Goal: Task Accomplishment & Management: Use online tool/utility

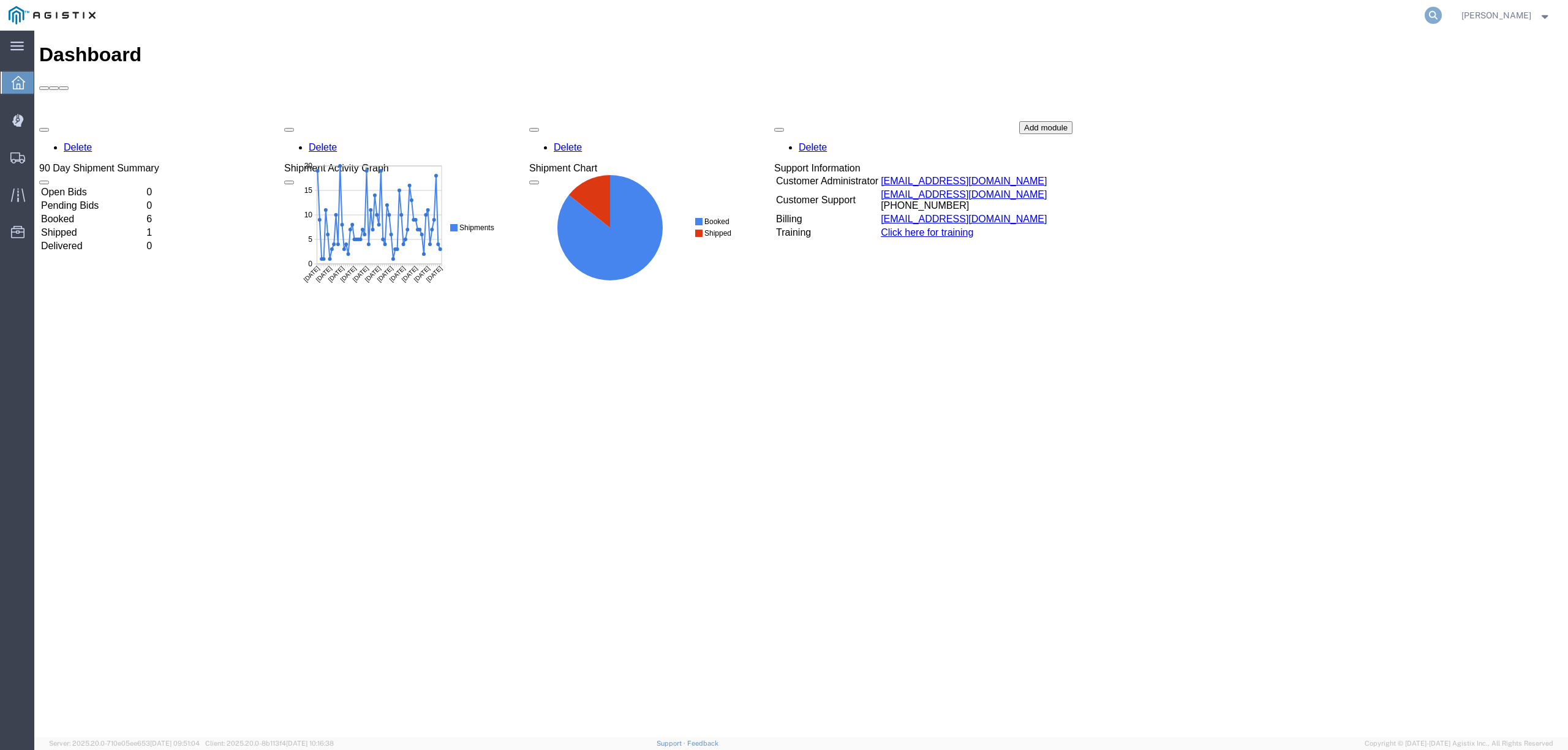
click at [1440, 19] on icon at bounding box center [1432, 15] width 17 height 17
click at [1093, 19] on input "56423368" at bounding box center [1239, 15] width 373 height 29
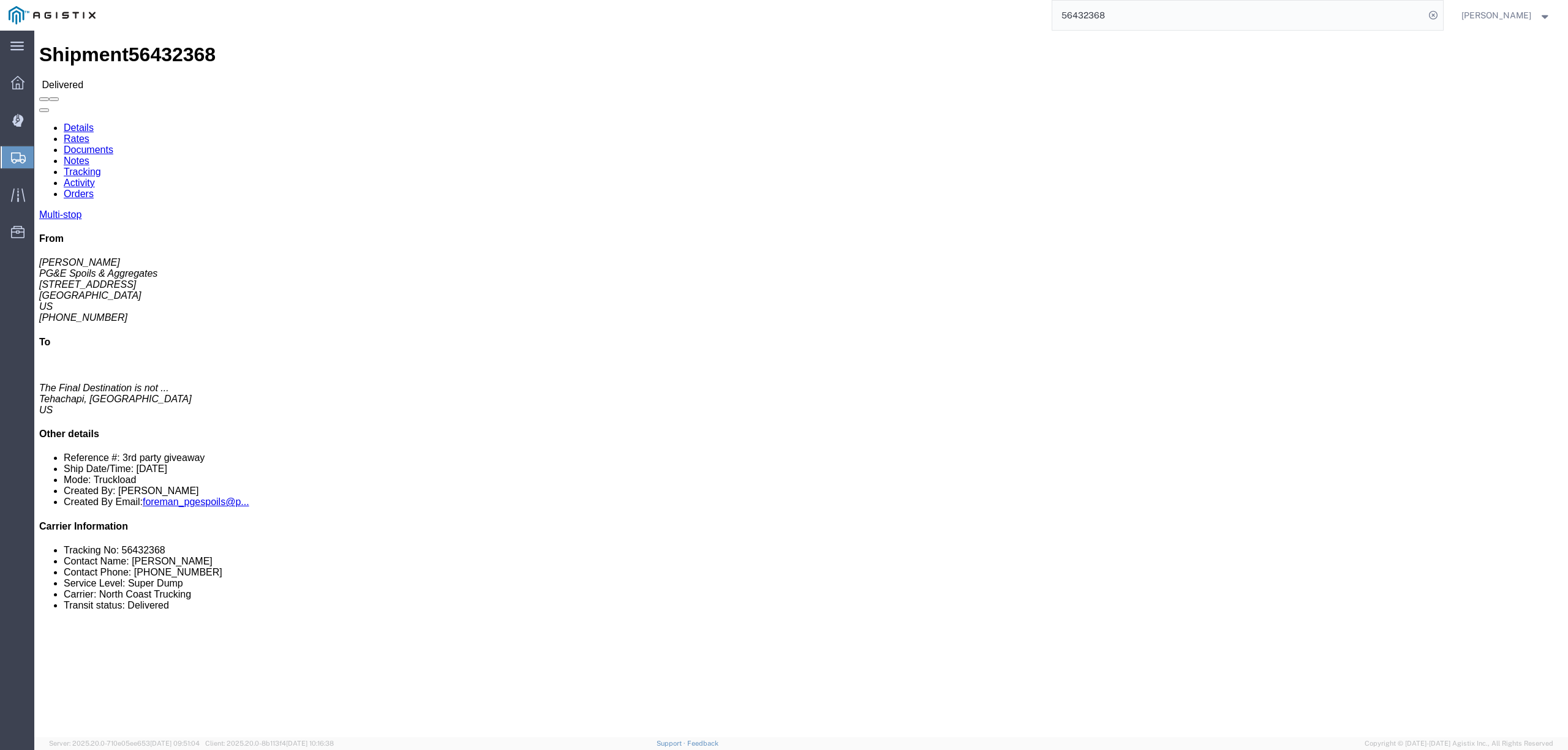
click link "Notes"
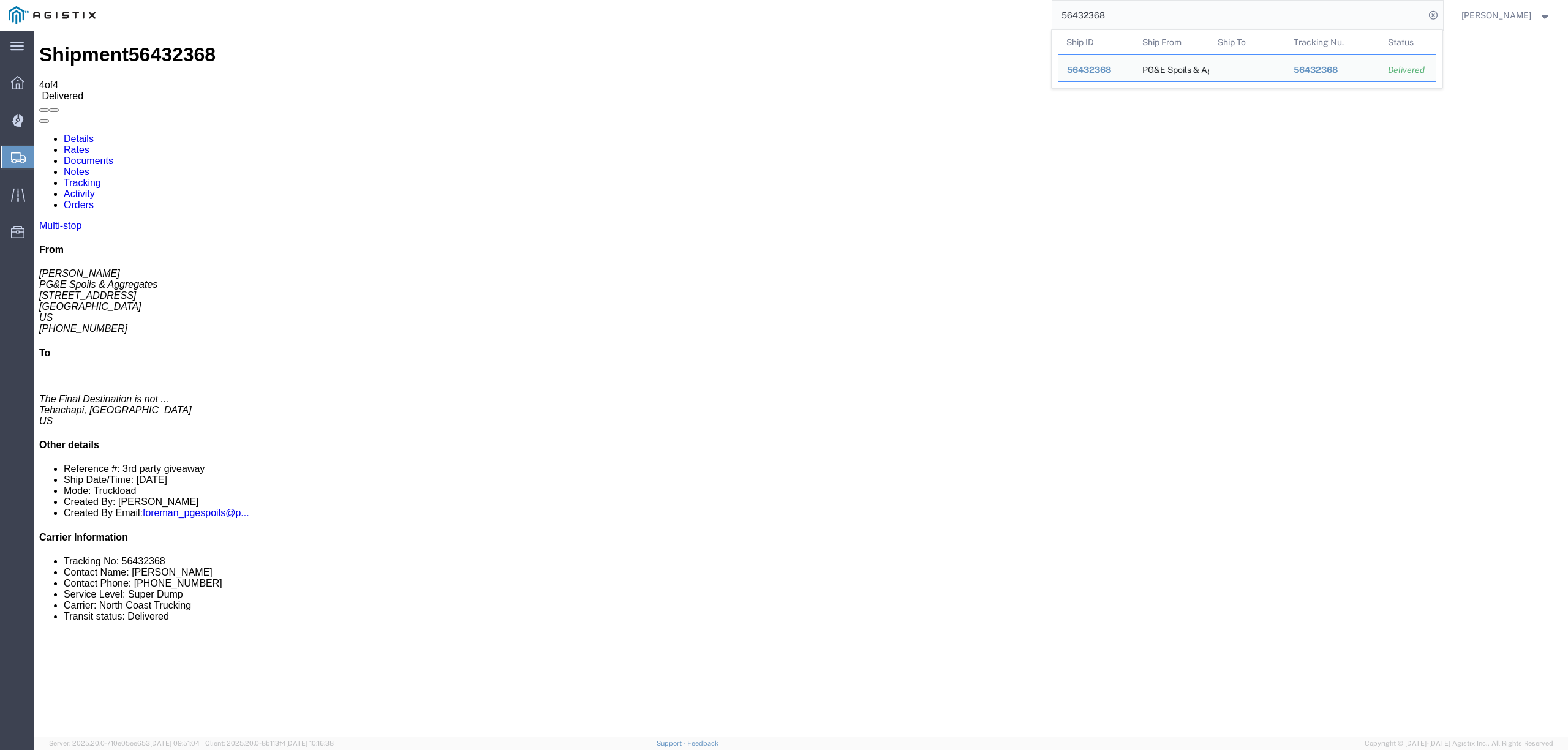
click at [1084, 15] on input "56432368" at bounding box center [1239, 15] width 373 height 29
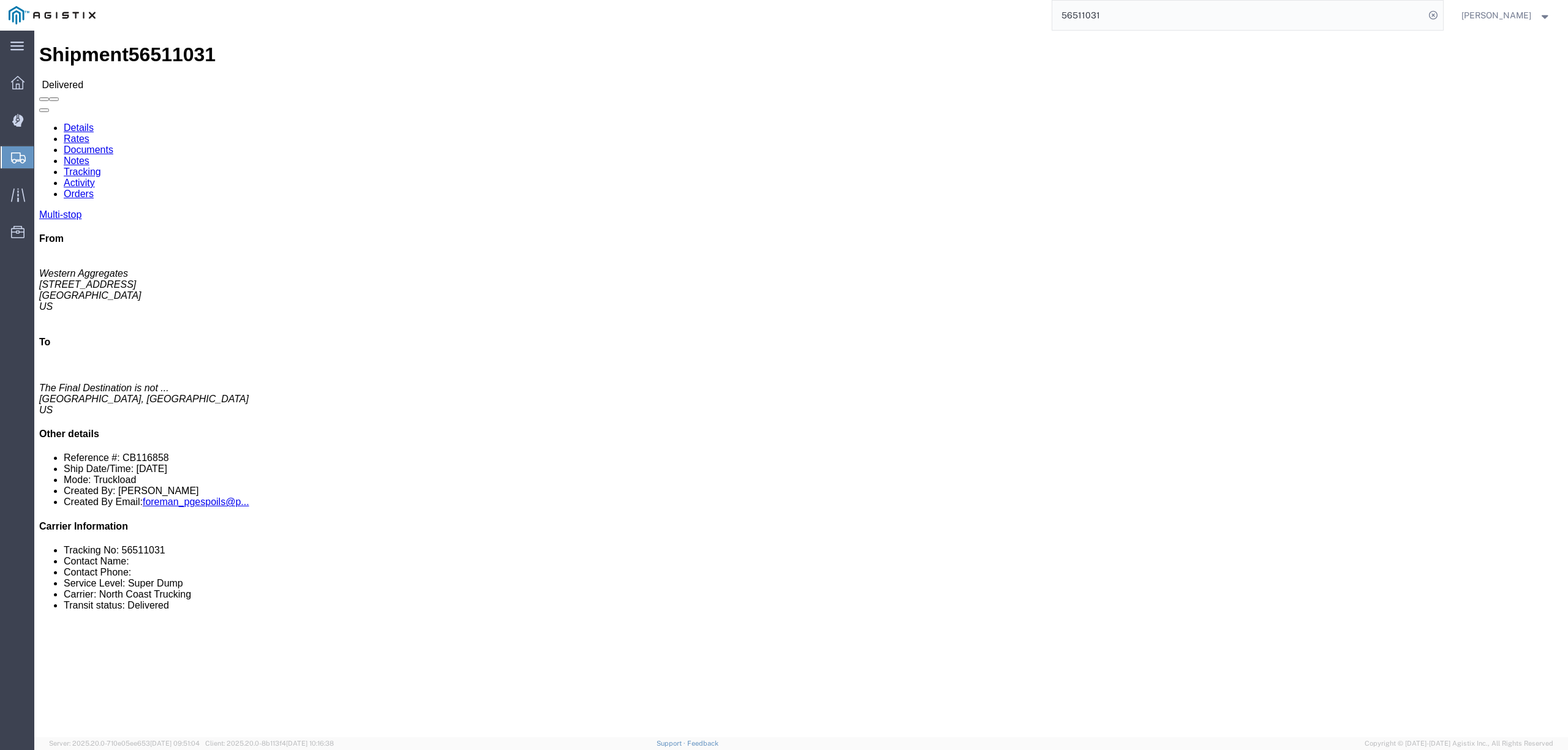
click link "Notes"
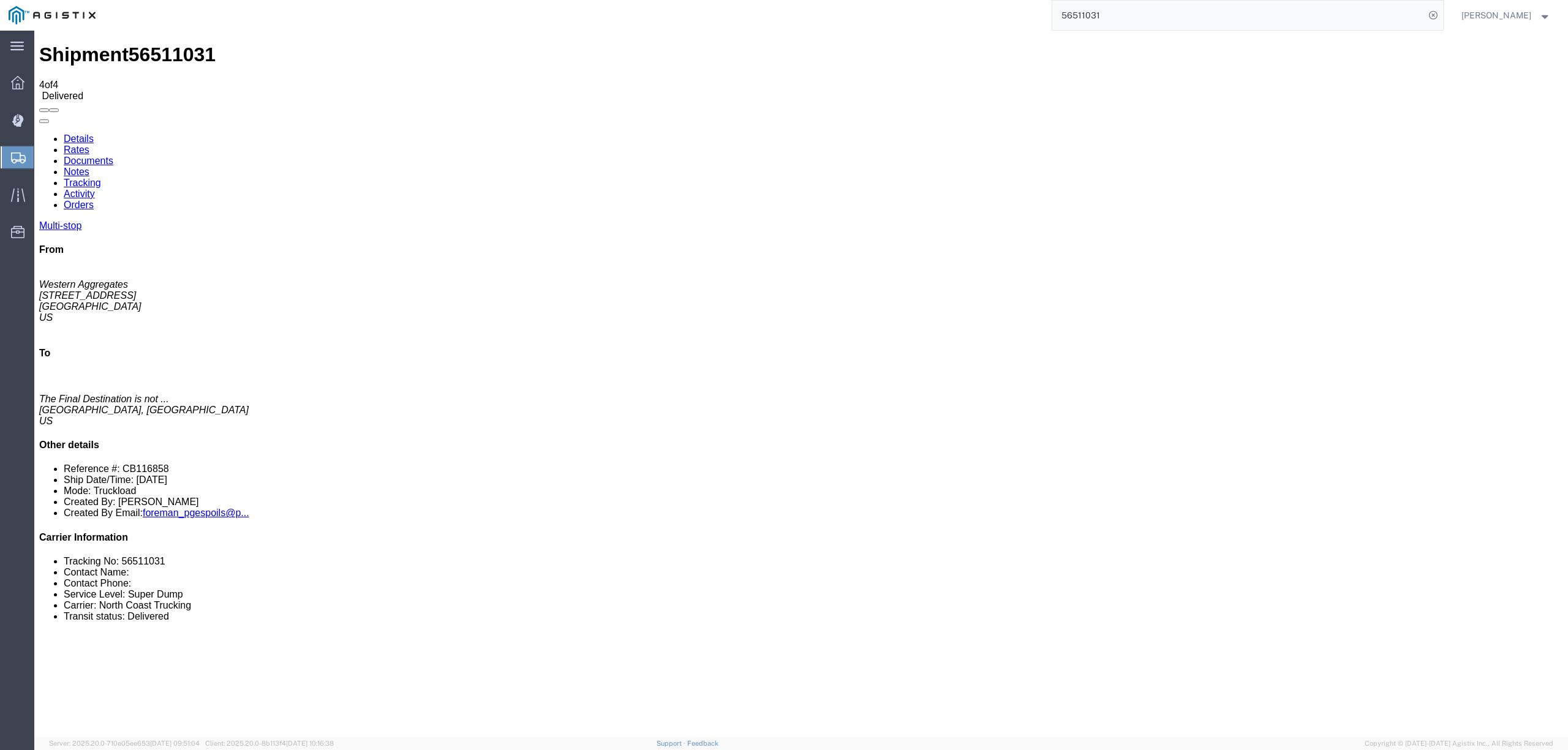
click at [1098, 13] on input "56511031" at bounding box center [1239, 15] width 373 height 29
type input "56558568"
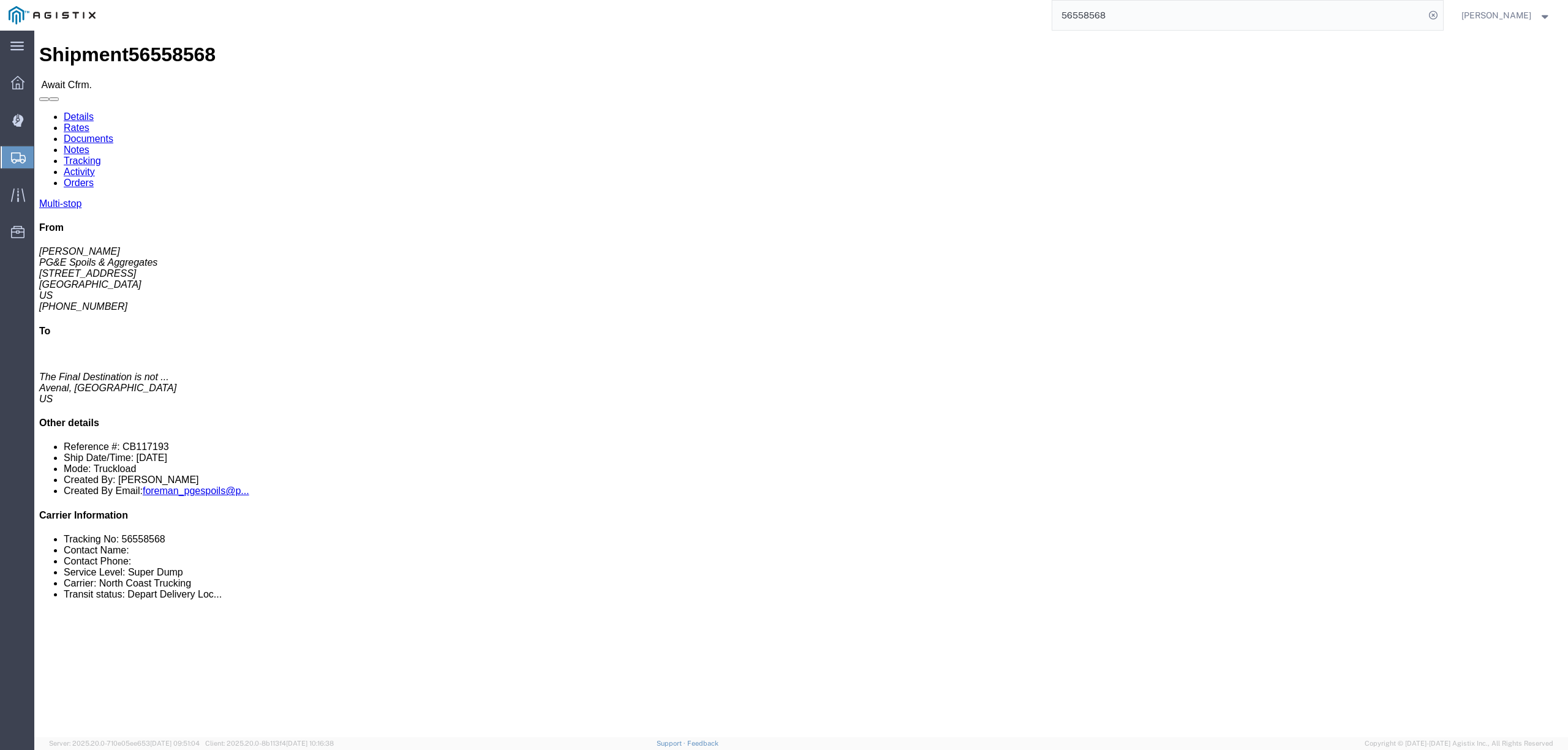
click link "Notes"
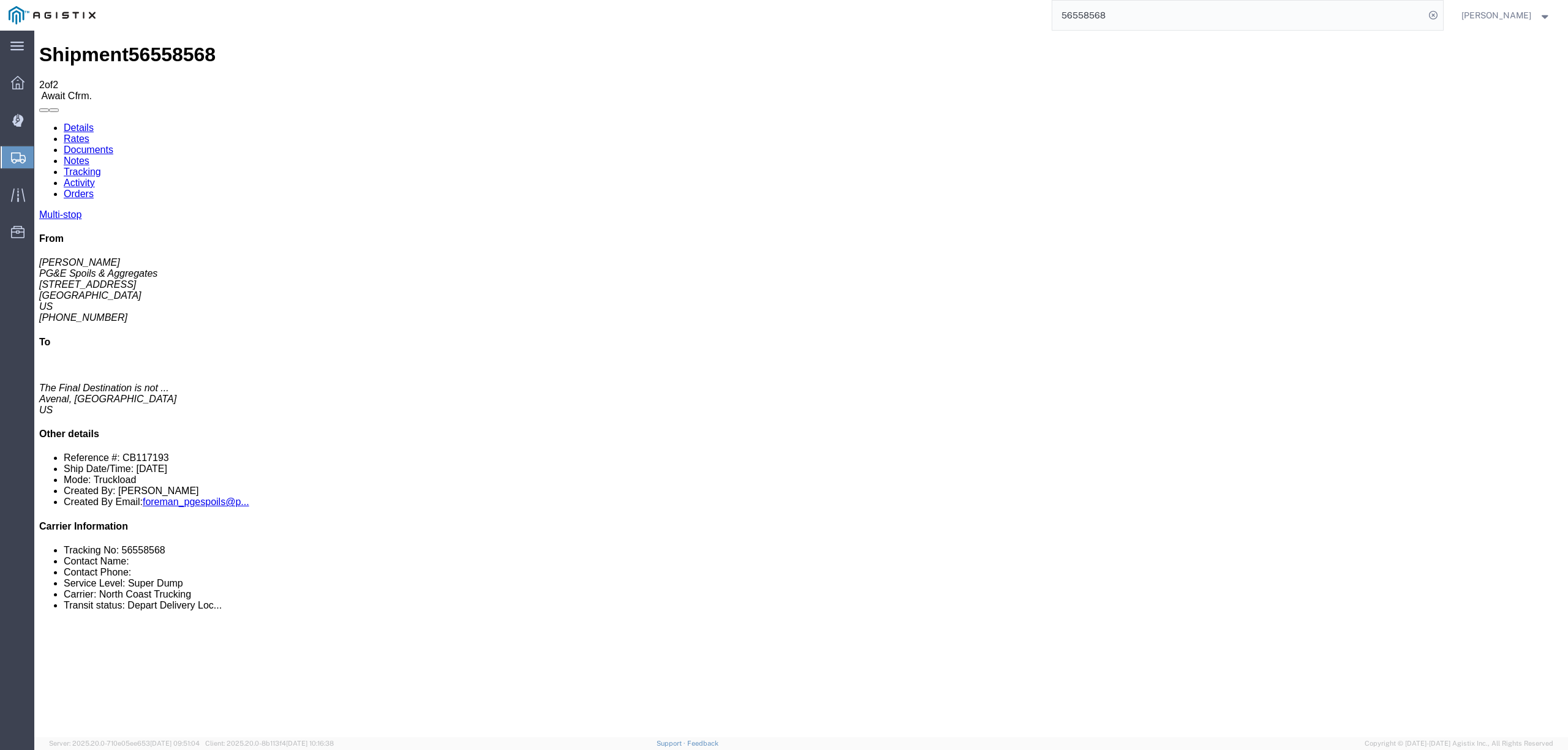
click at [101, 167] on link "Tracking" at bounding box center [82, 172] width 37 height 11
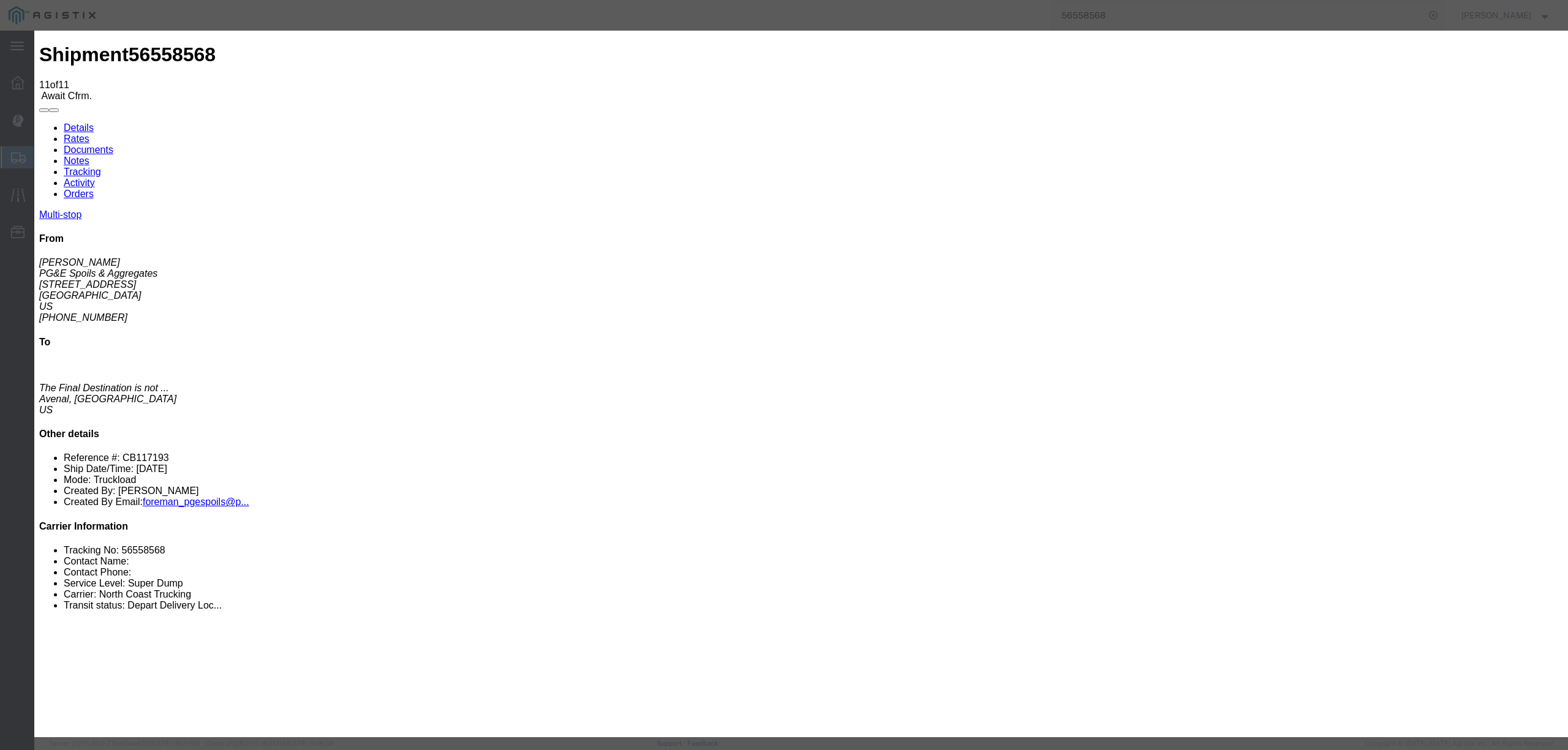
type input "[DATE]"
type input "12:00 PM"
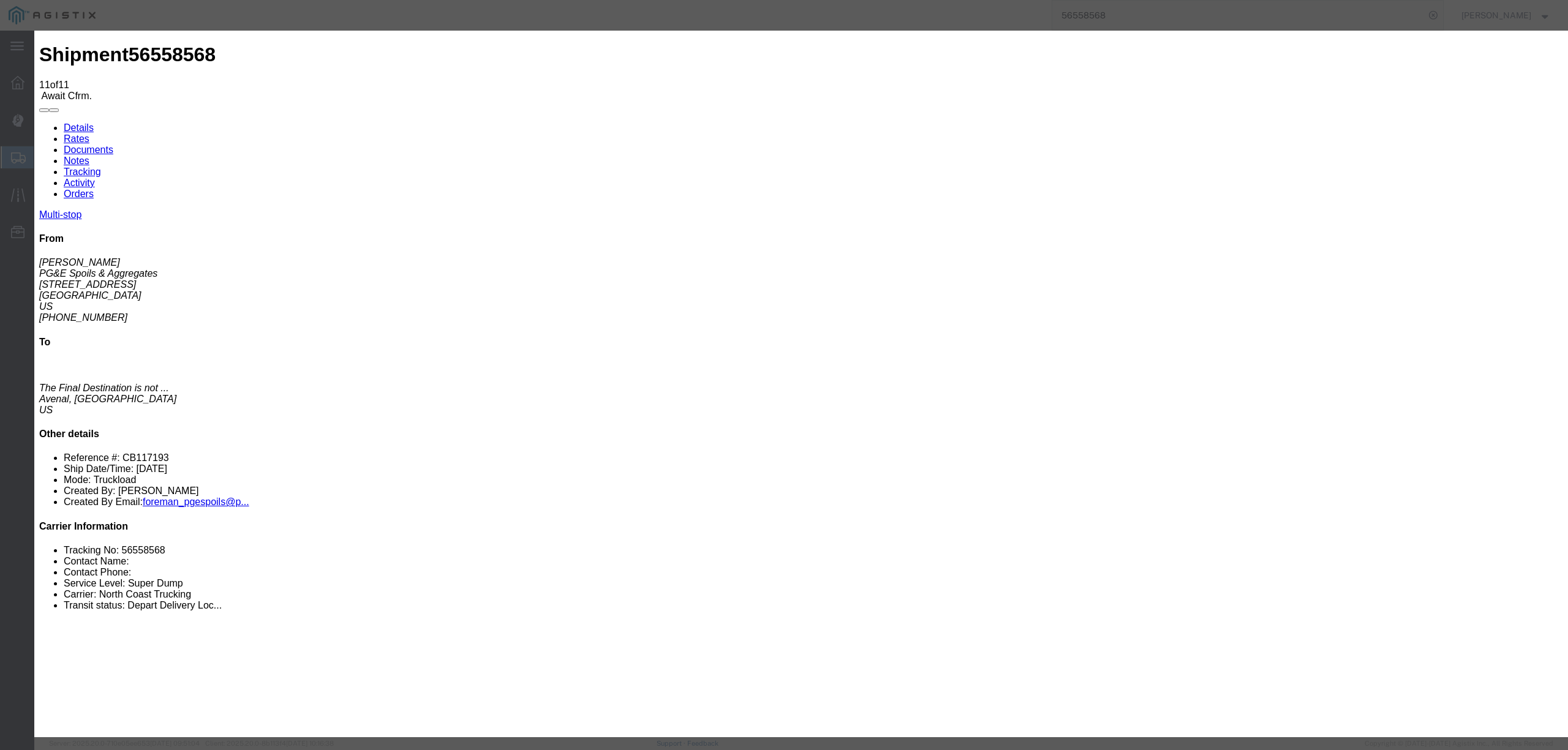
type input "[DATE]"
type input "4:15 PM"
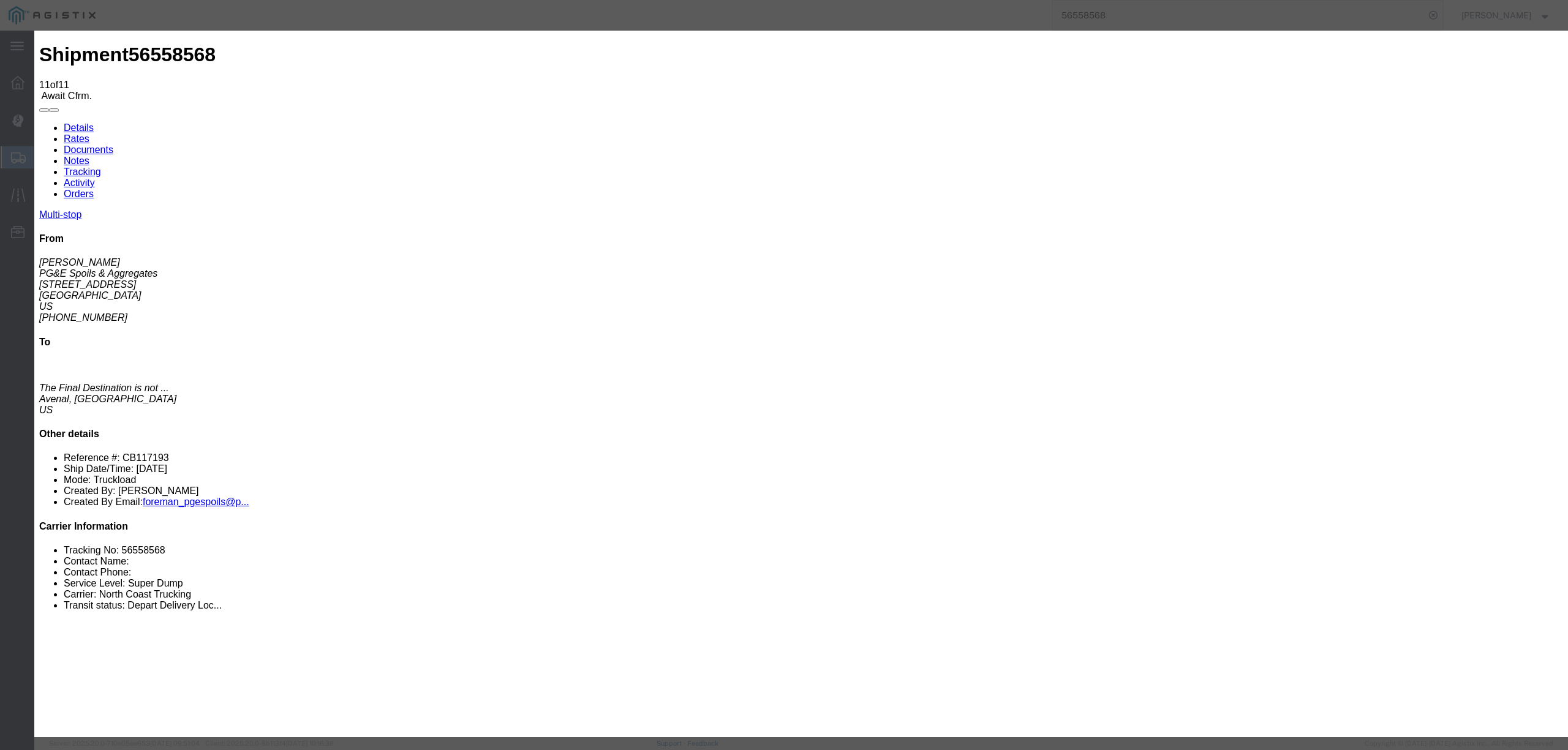
select select "DELIVRED"
select select "{"pickupDeliveryInfoId": "122407320","pickupOrDelivery": "P","stopNum": "1","lo…"
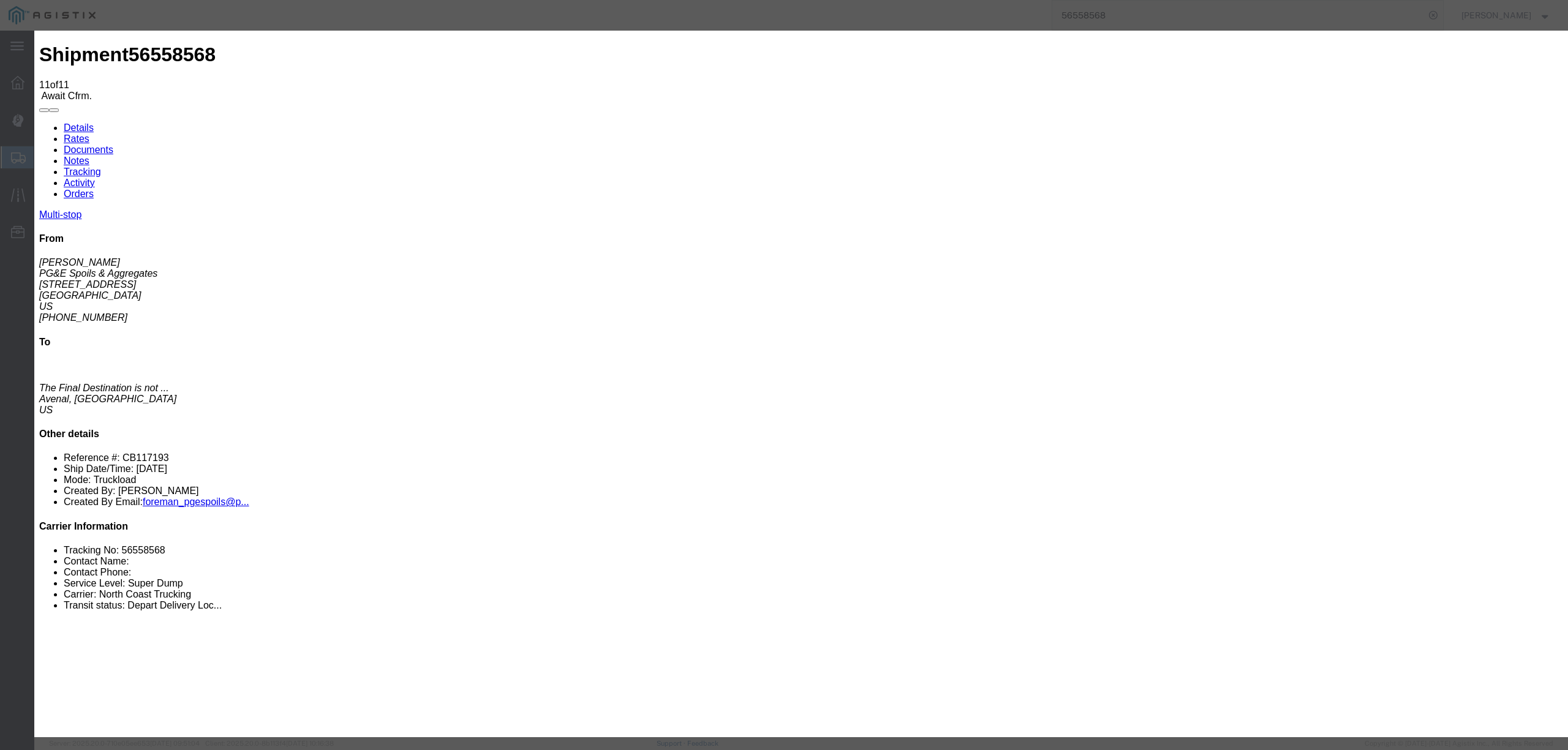
select select "CA"
type input "[GEOGRAPHIC_DATA]"
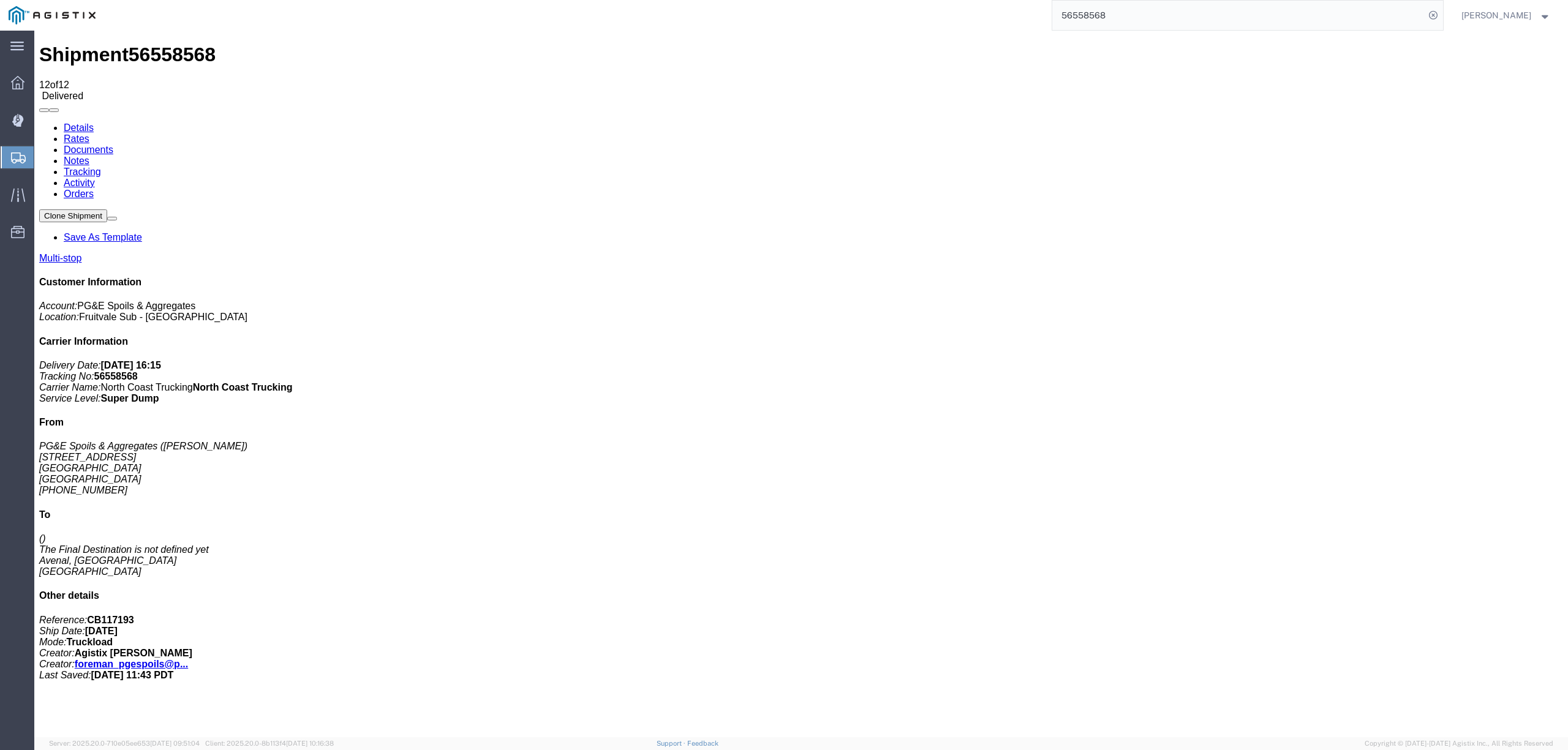
click at [89, 155] on link "Notes" at bounding box center [76, 161] width 26 height 11
click at [1104, 18] on input "56558568" at bounding box center [1239, 15] width 373 height 29
type input "56529385"
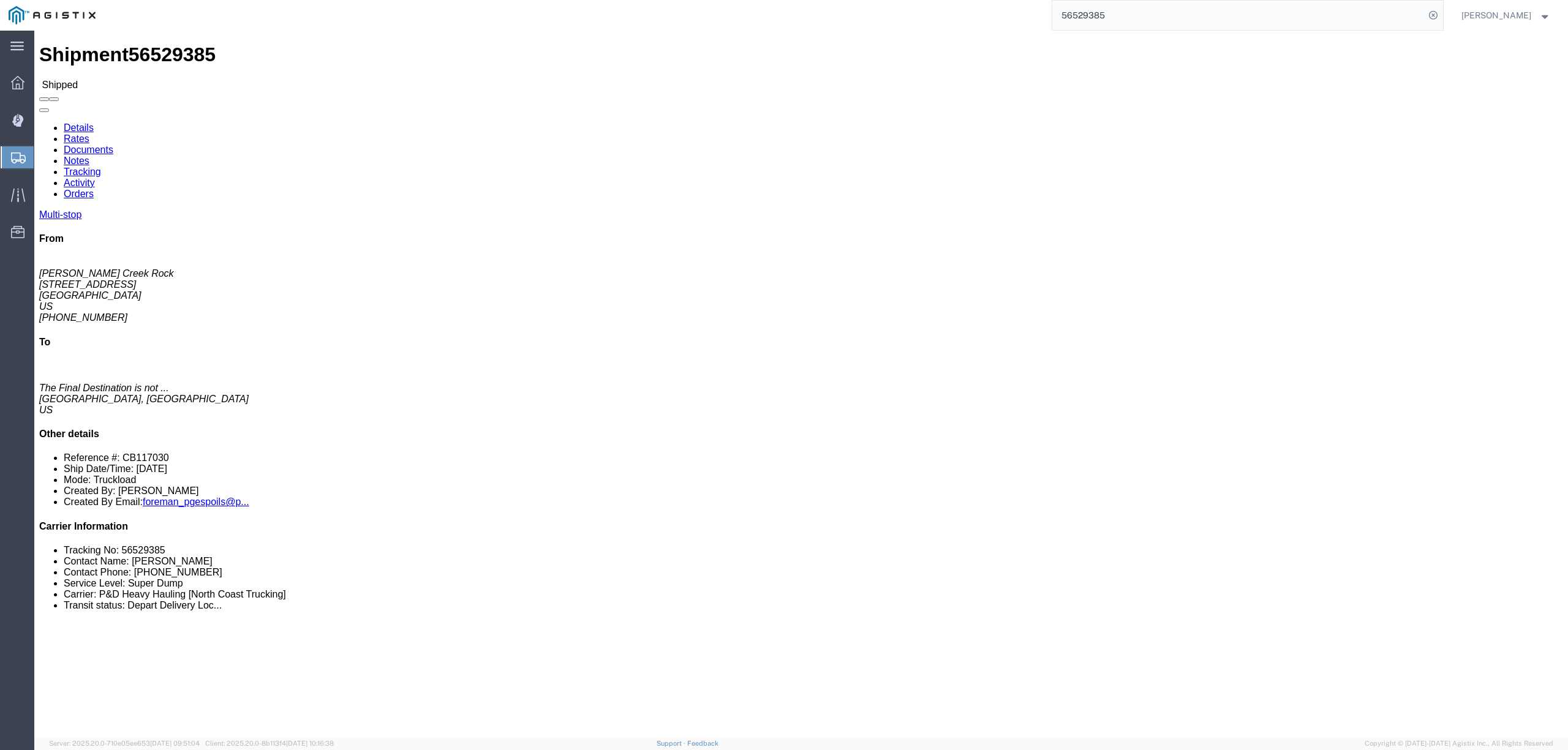
click link "Tracking"
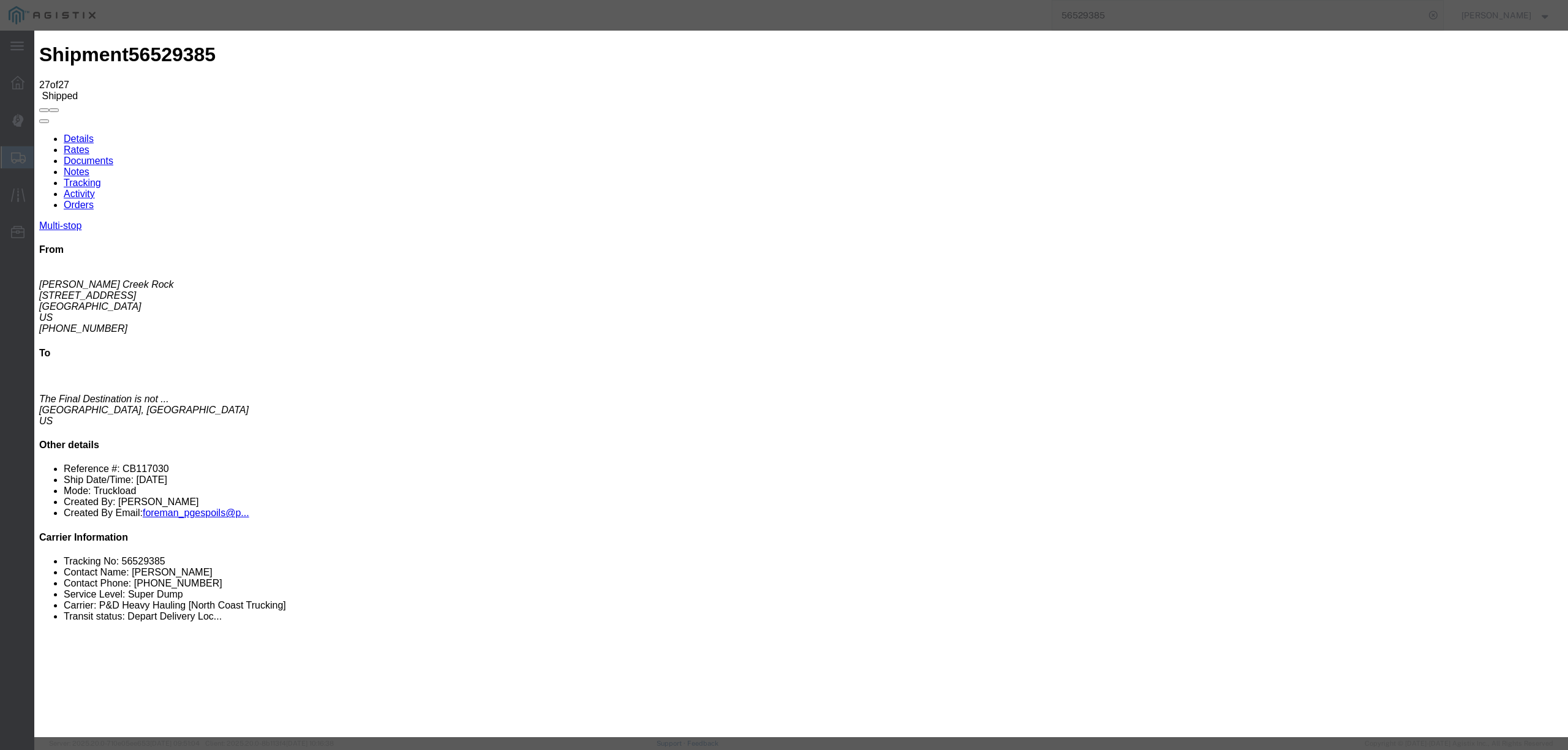
type input "[DATE]"
type input "12:00 PM"
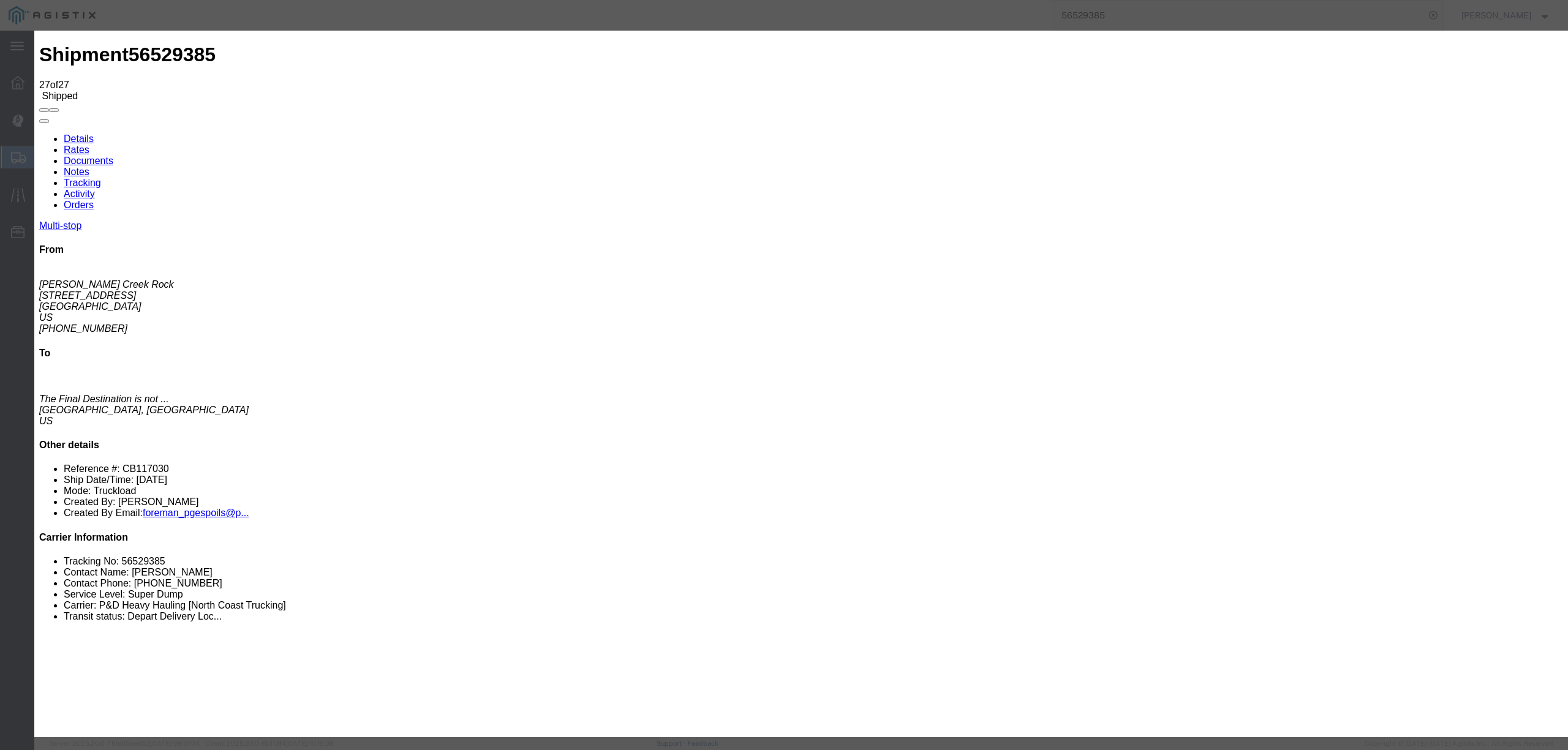
type input "[DATE]"
type input "3:50 PM"
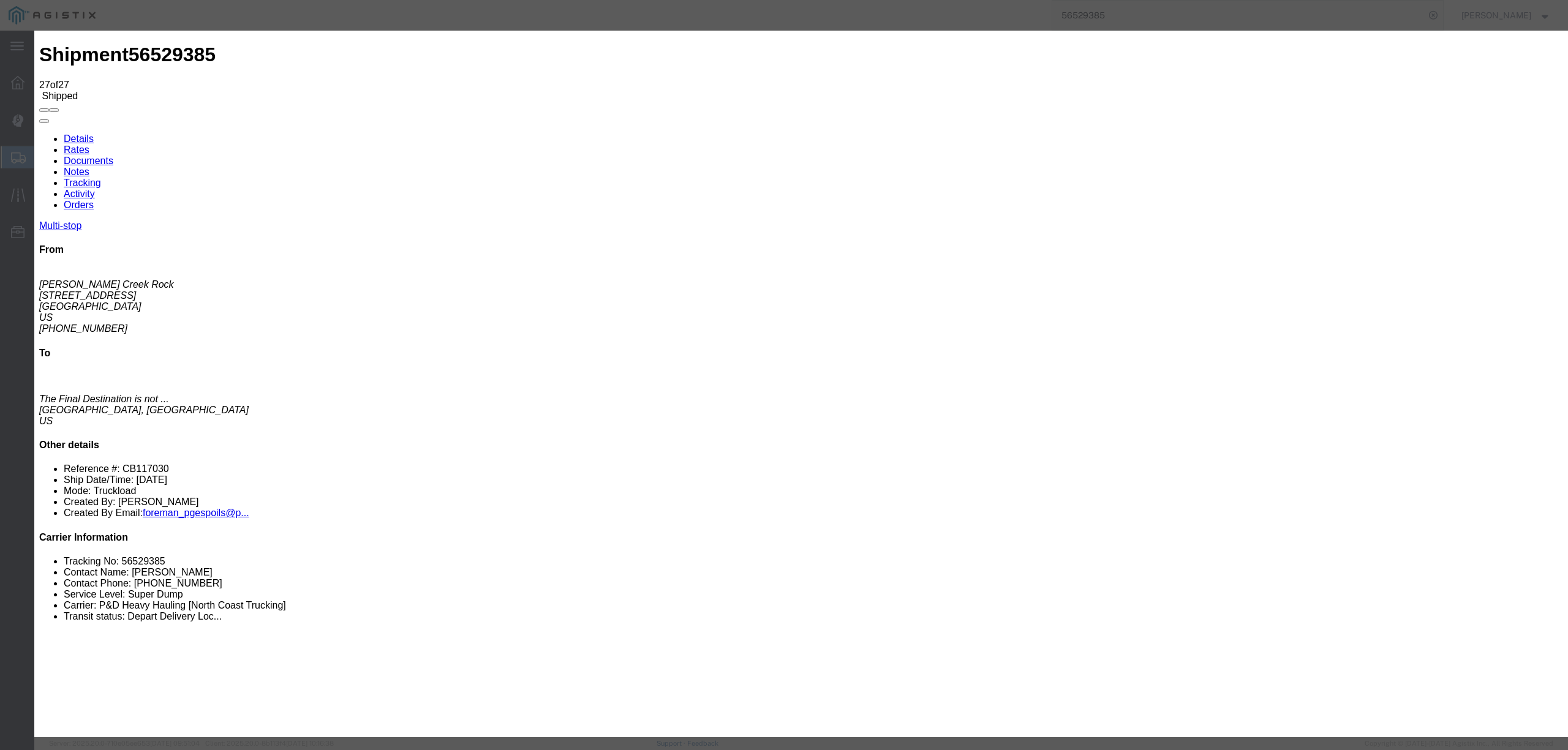
select select "DELIVRED"
select select "{"pickupDeliveryInfoId": "122352500","pickupOrDelivery": "P","stopNum": "1","lo…"
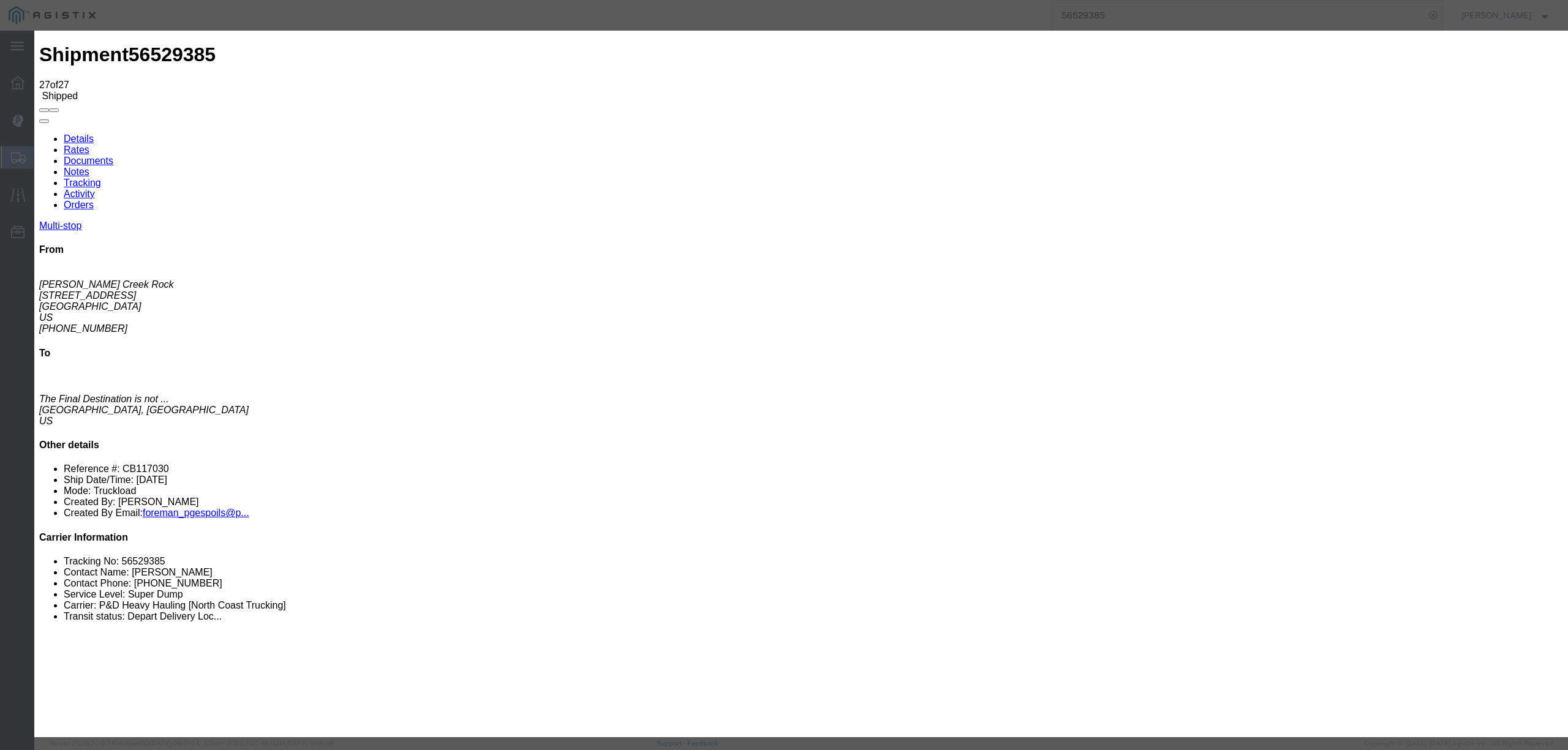
select select "CA"
type input "Corning"
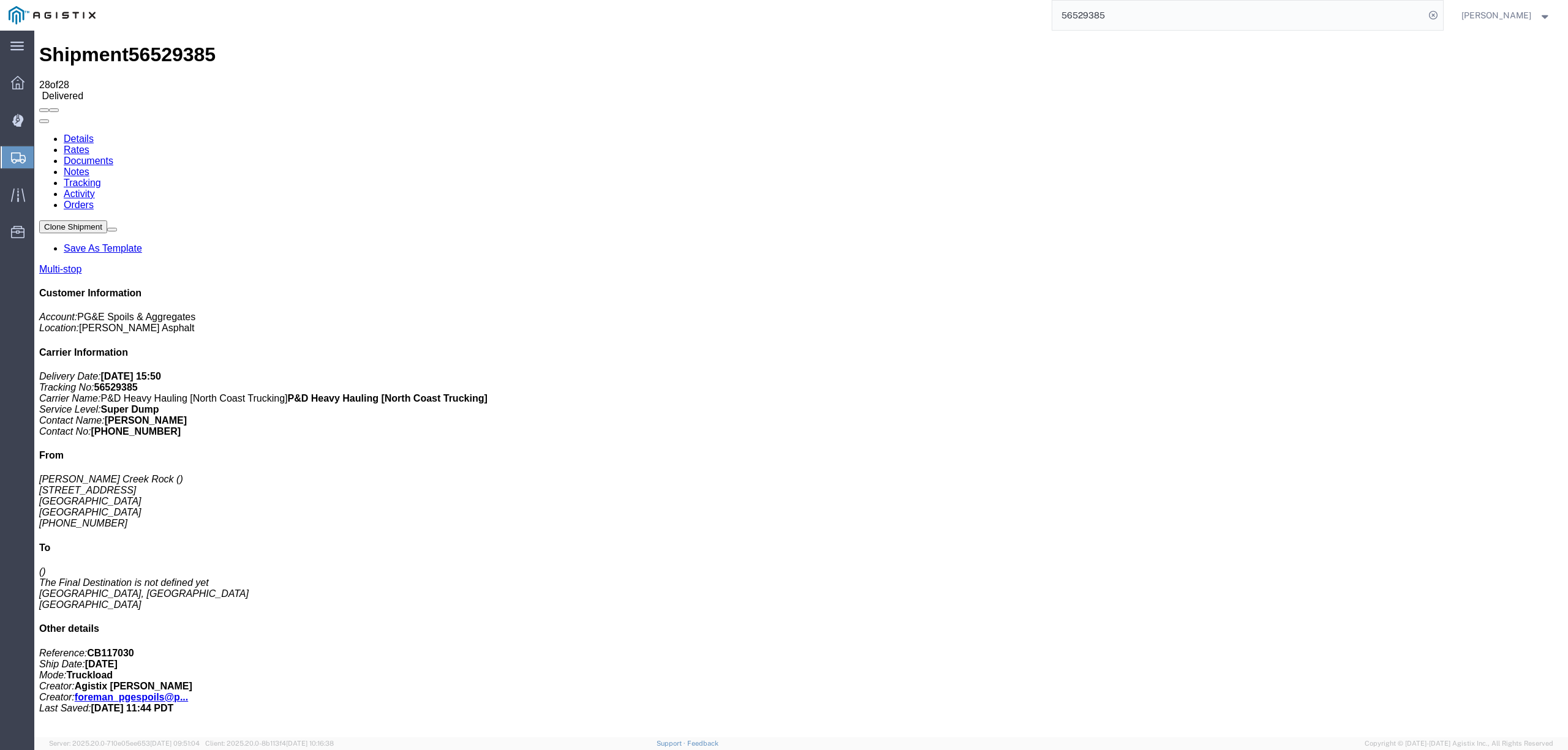
click at [89, 167] on link "Notes" at bounding box center [76, 172] width 26 height 11
click at [1115, 11] on input "56529385" at bounding box center [1239, 15] width 373 height 29
click at [1115, 11] on input "565293330" at bounding box center [1239, 15] width 373 height 29
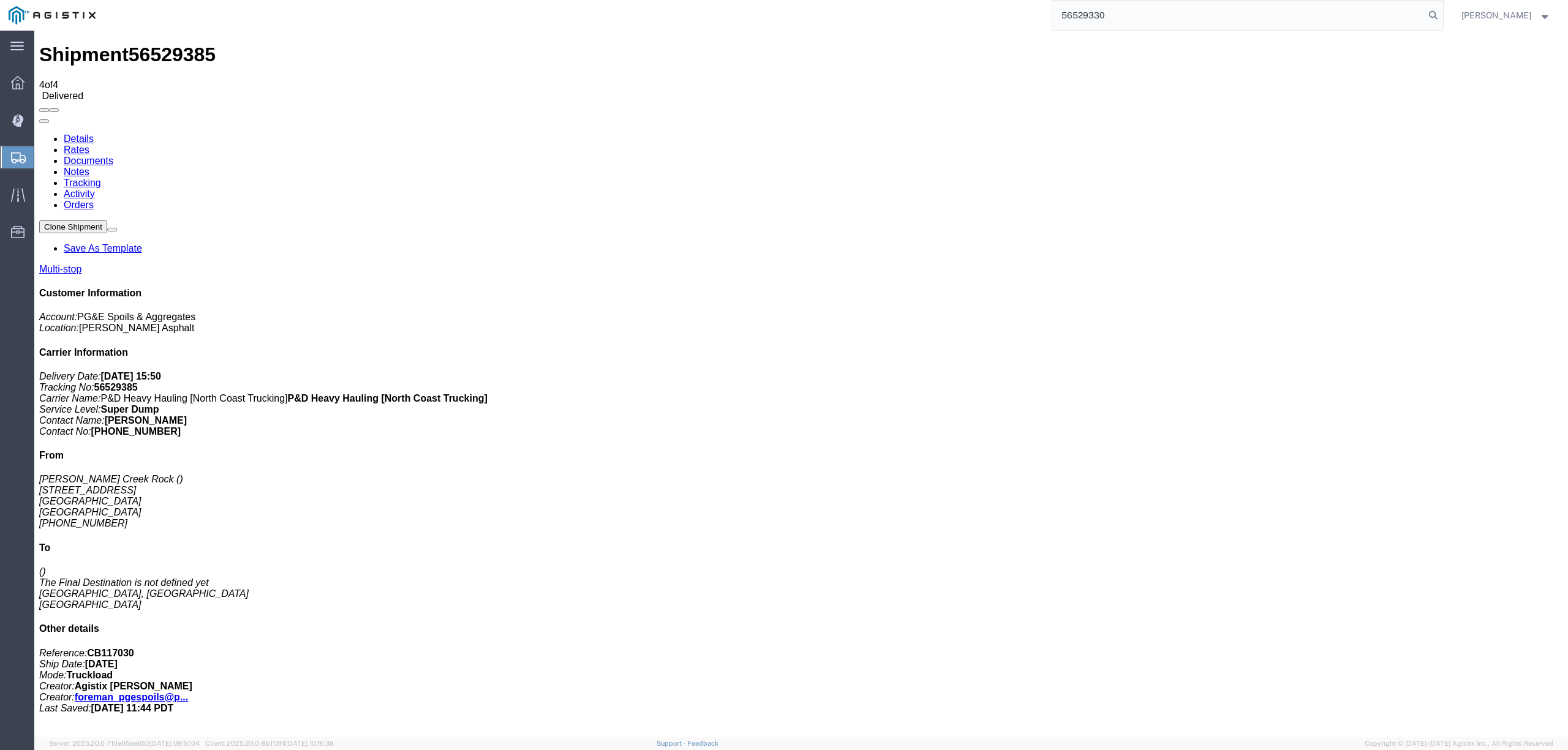
type input "56529330"
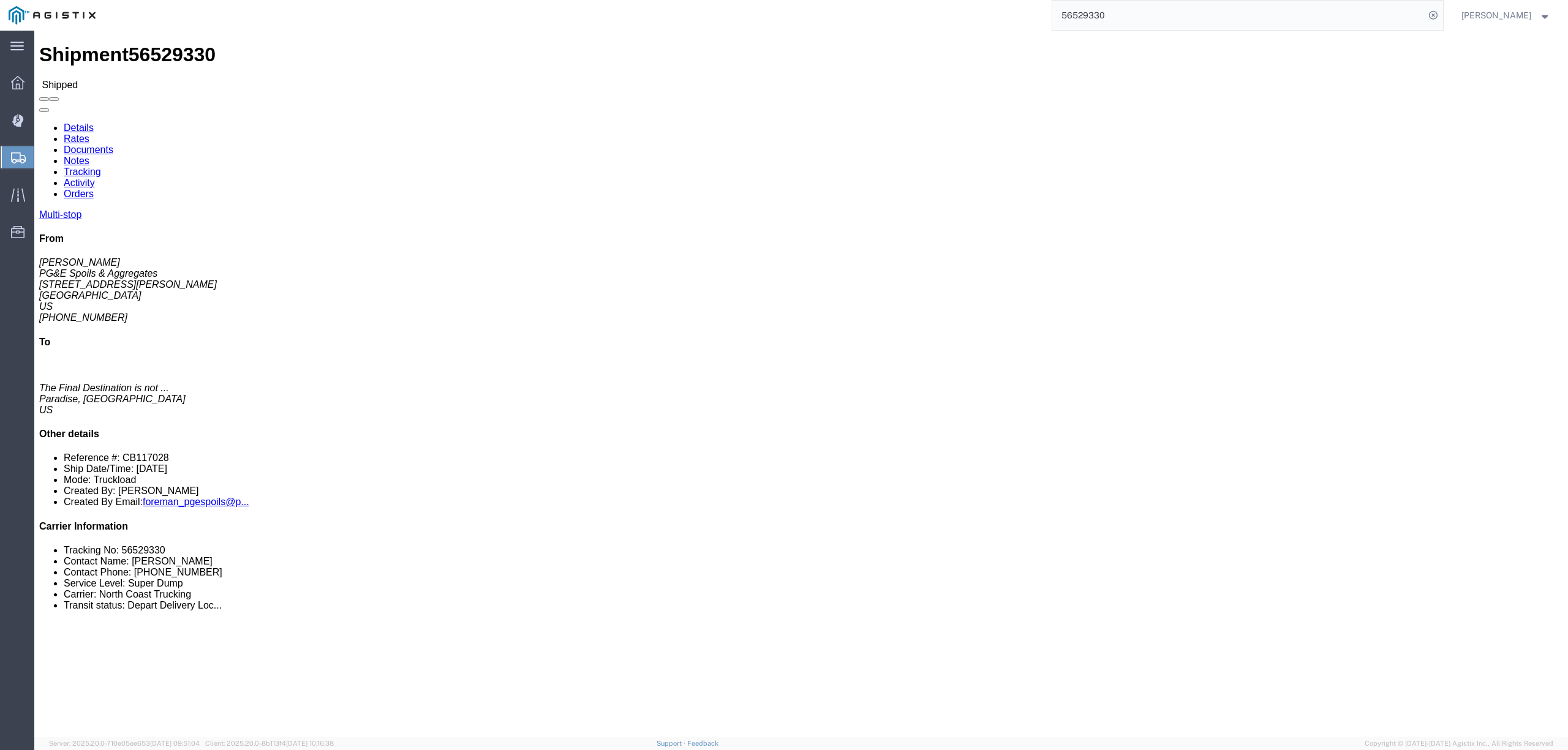
click link "Tracking"
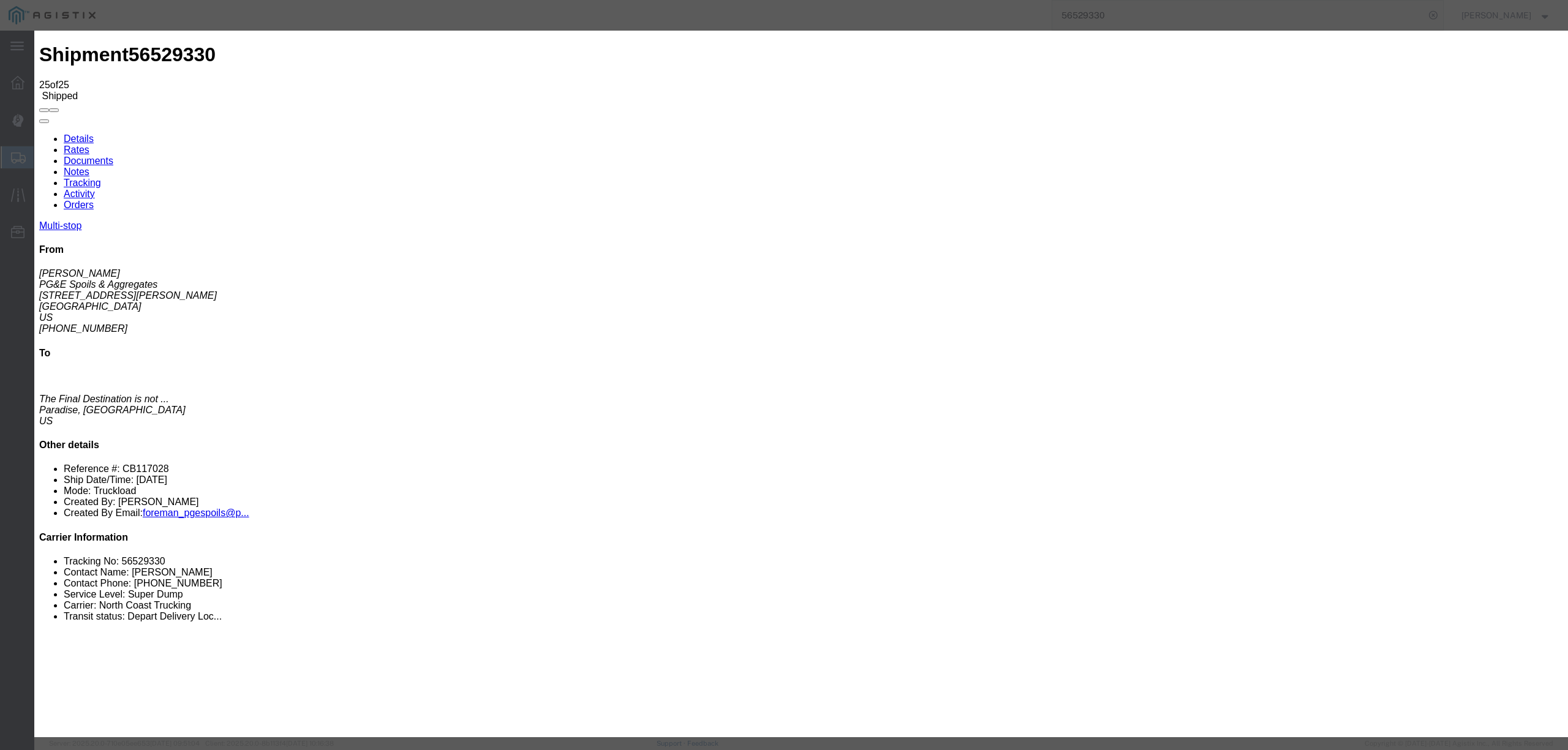
type input "[DATE]"
type input "12:00 PM"
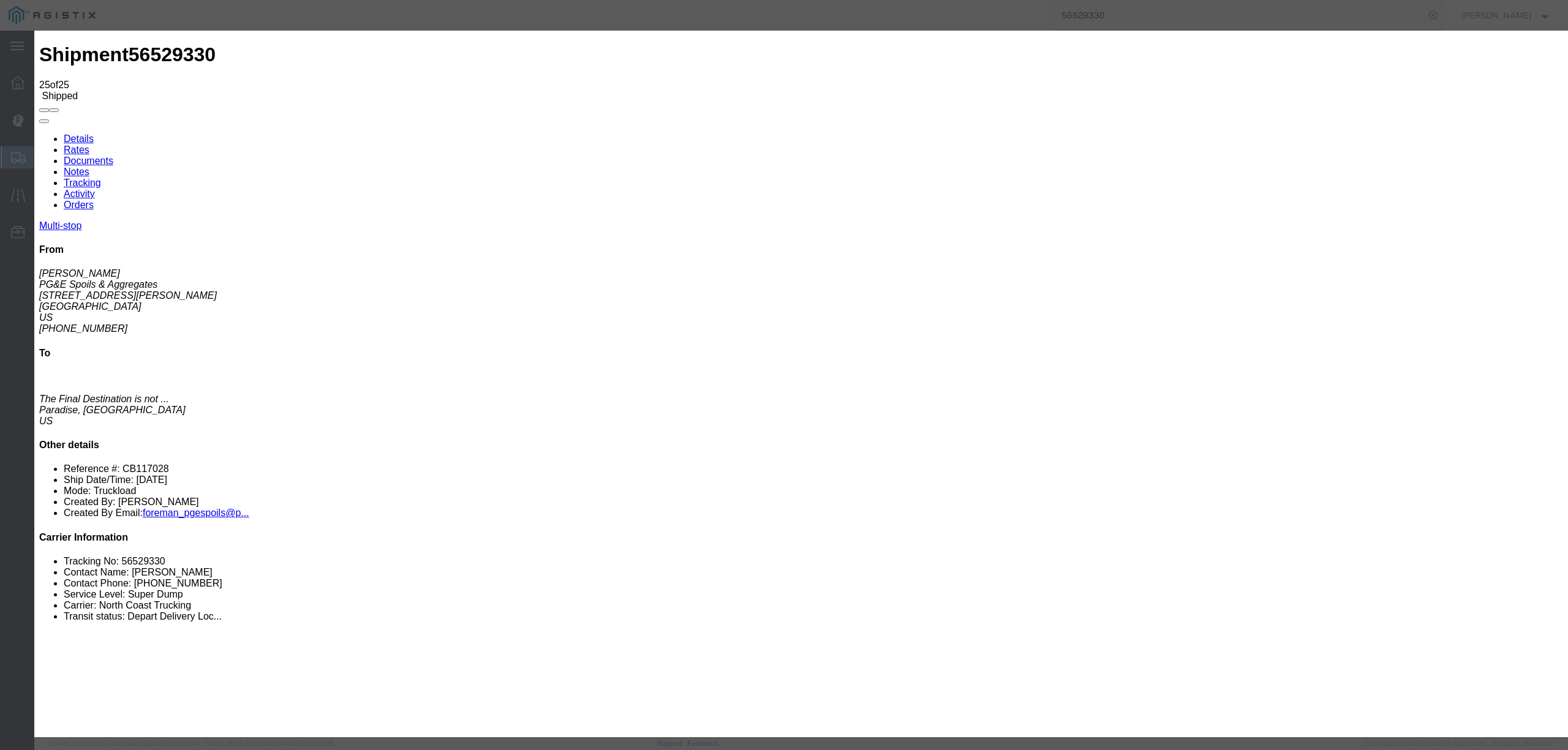
type input "[DATE]"
type input "5:10 PM"
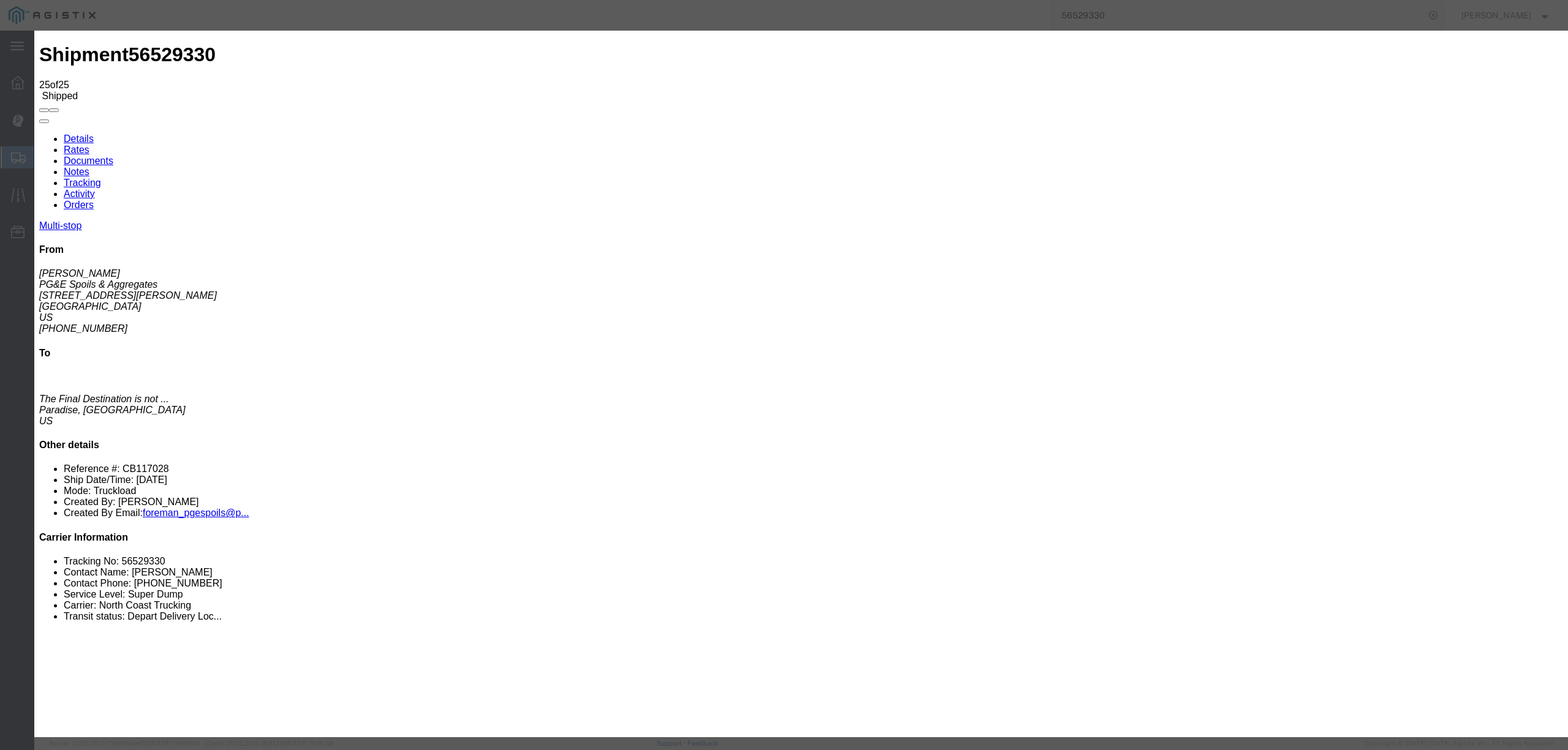
select select "DELIVRED"
select select "{"pickupDeliveryInfoId": "122347686","pickupOrDelivery": "P","stopNum": "1","lo…"
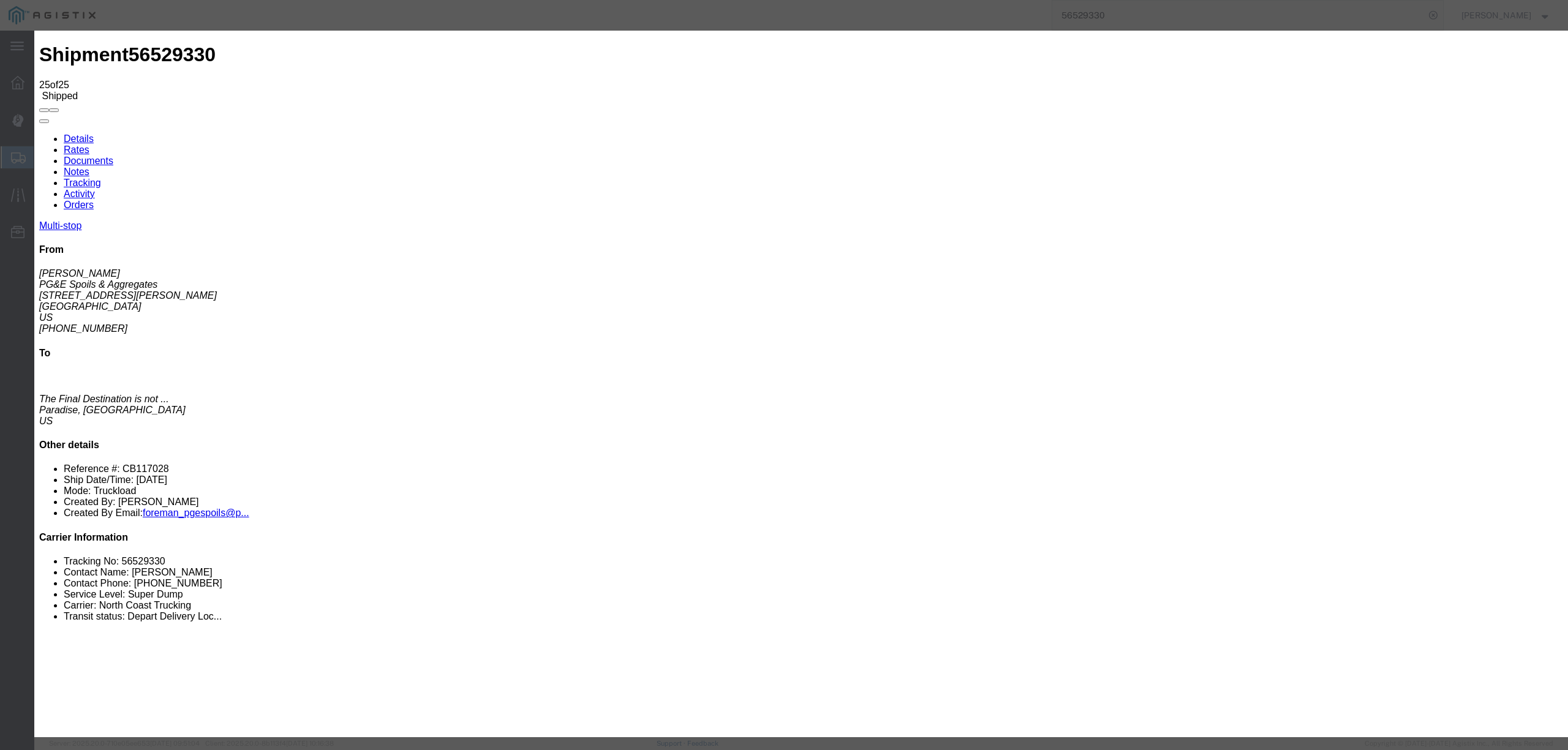
select select "CA"
type input "[GEOGRAPHIC_DATA]"
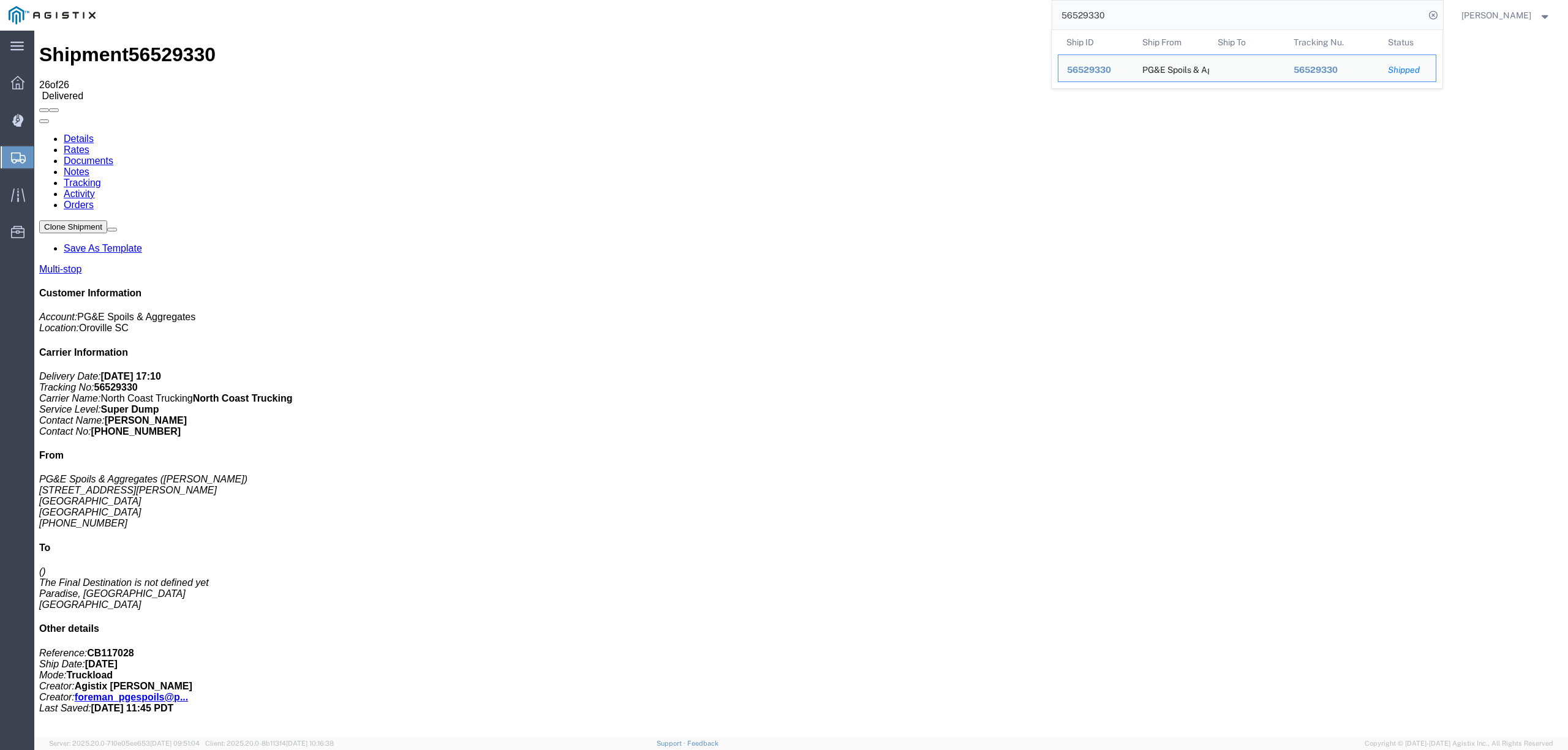
click at [1096, 11] on input "56529330" at bounding box center [1239, 15] width 373 height 29
type input "56529324"
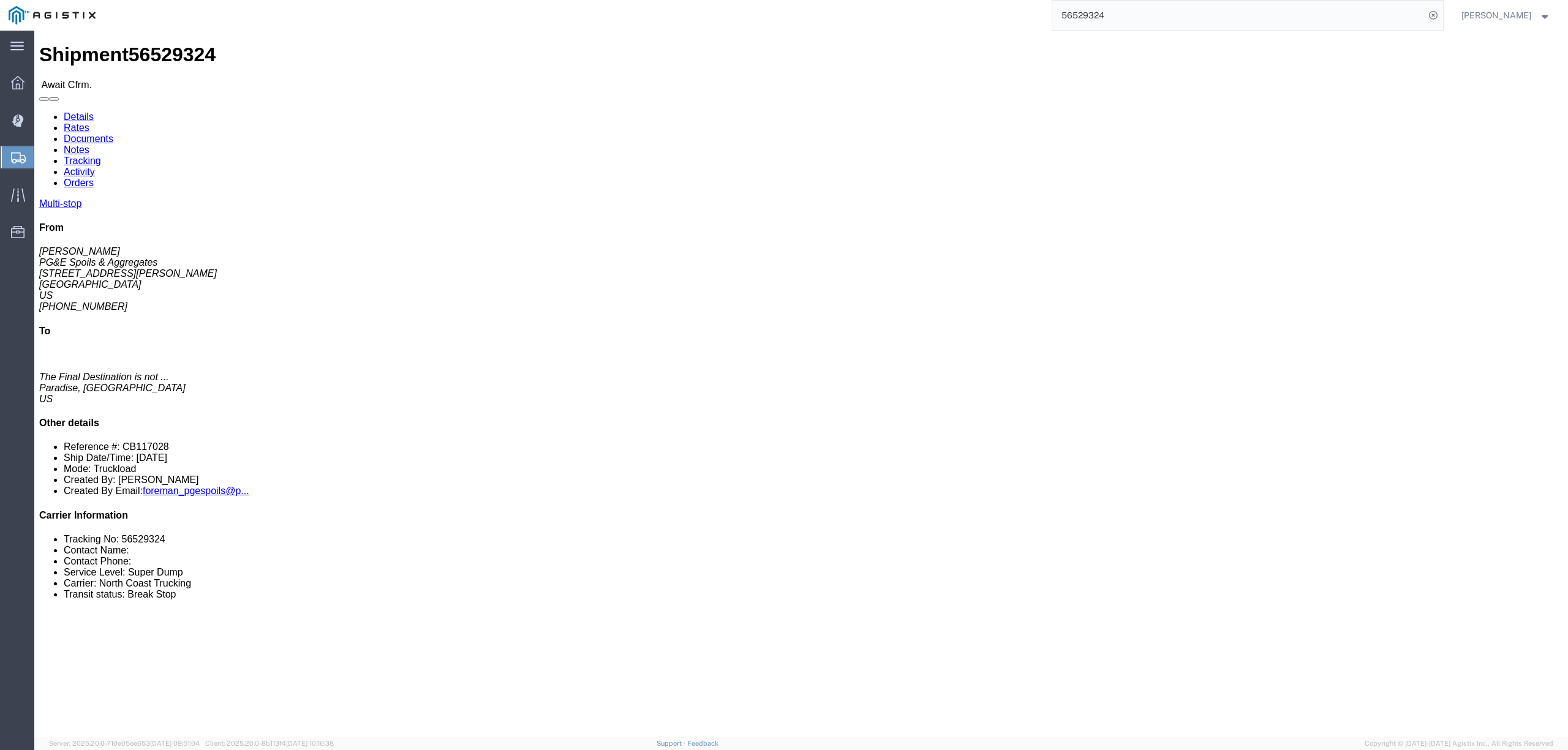
click link "Tracking"
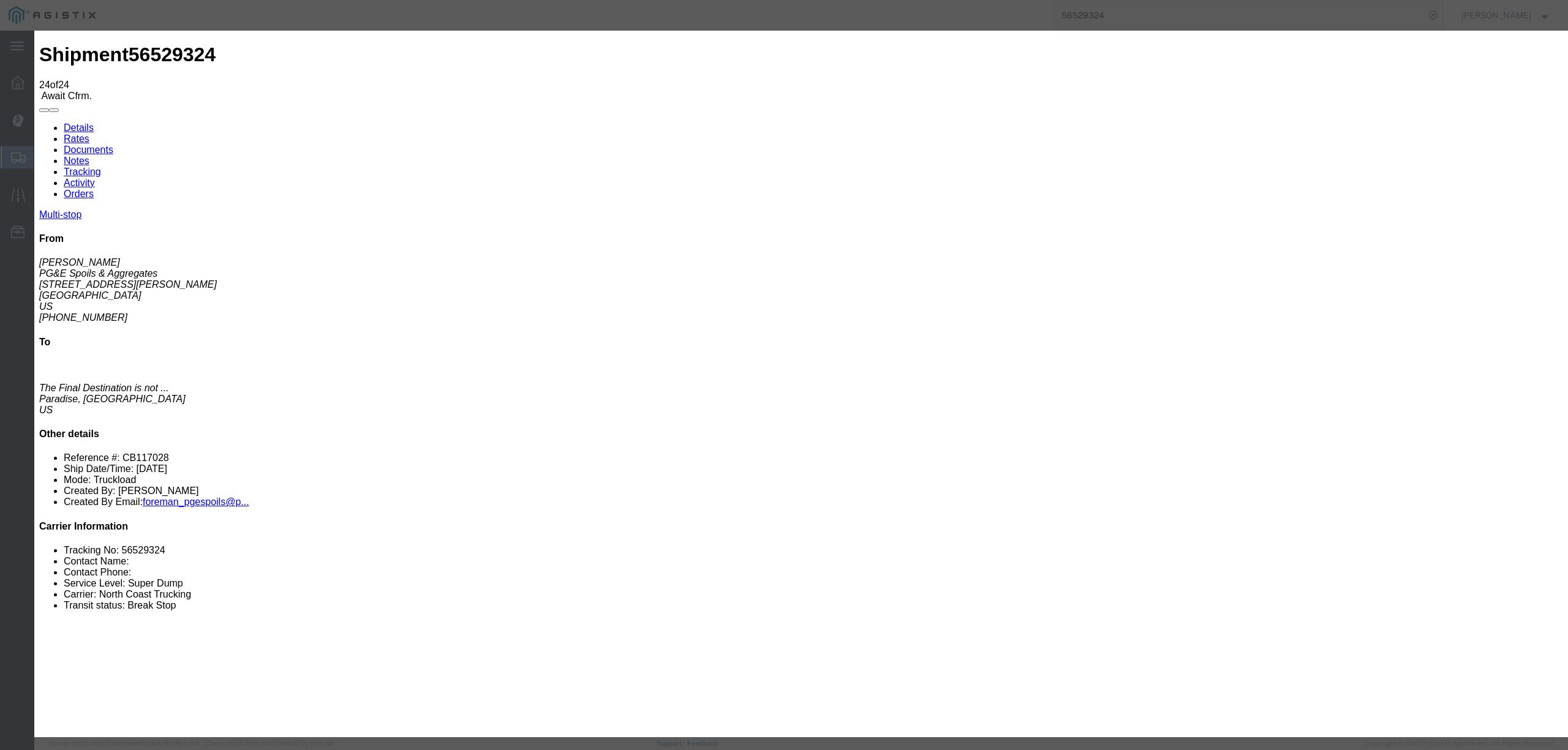
type input "[DATE]"
type input "12:00 PM"
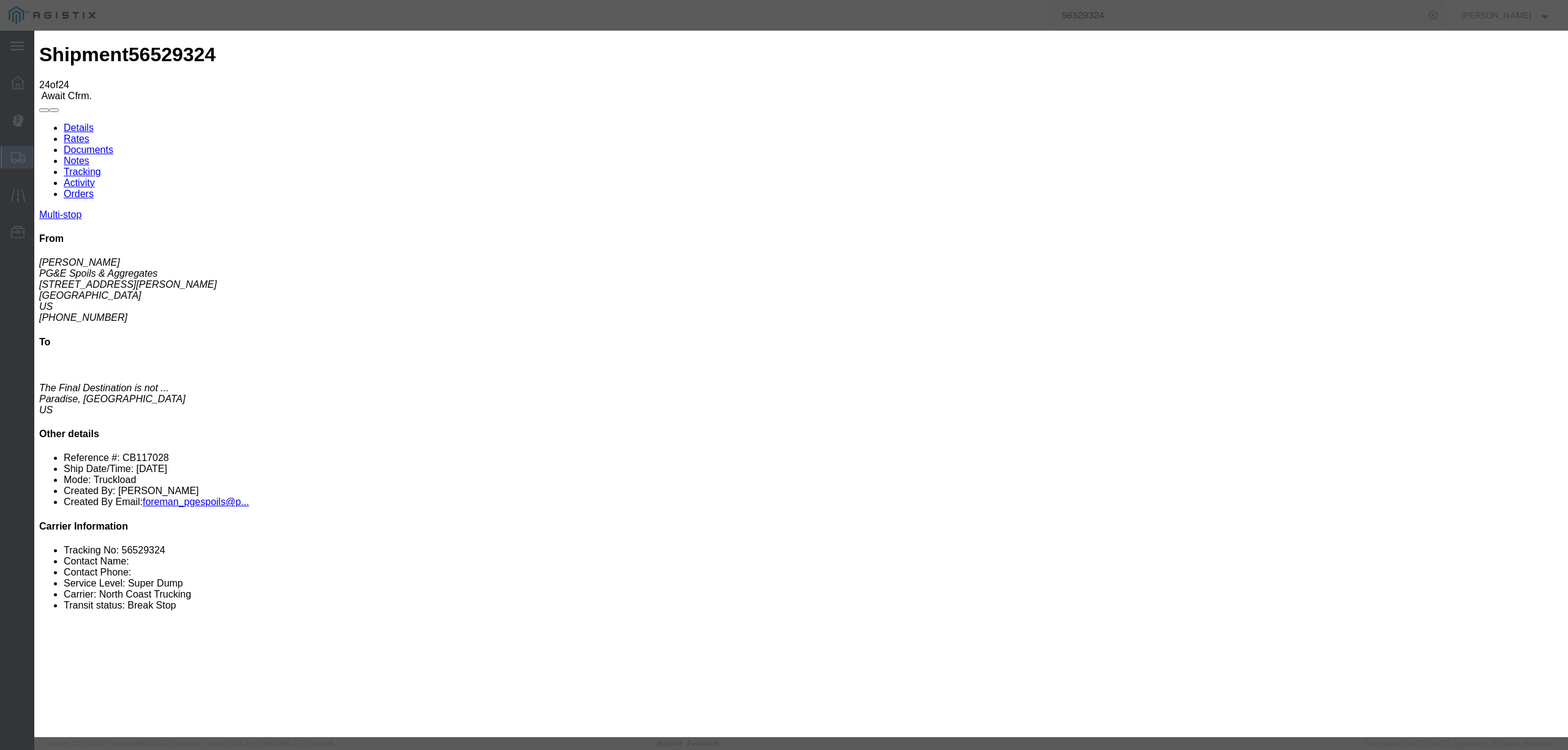
type input "[DATE]"
type input "4:00 PM"
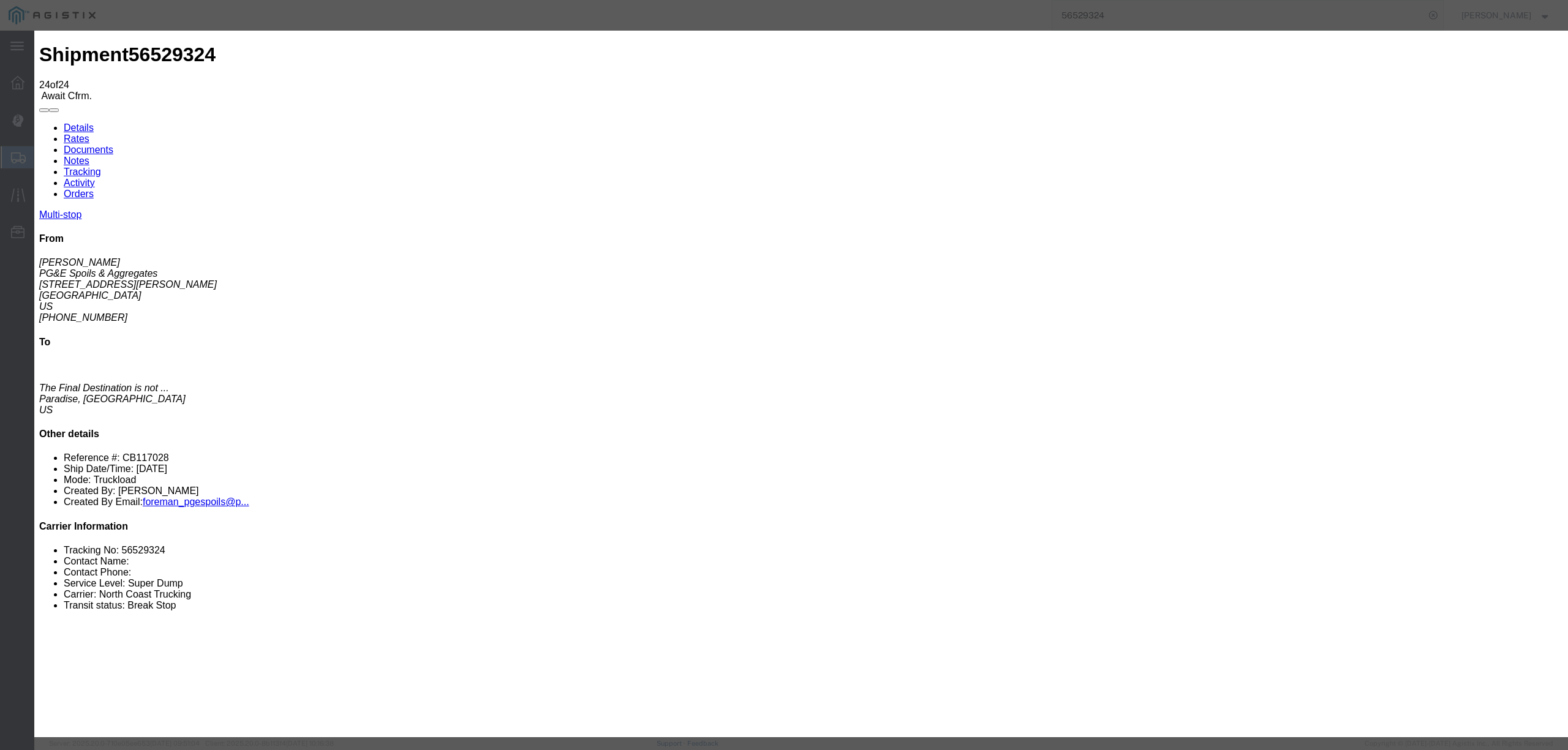
select select "DELIVRED"
select select "{"pickupDeliveryInfoId": "122347671","pickupOrDelivery": "P","stopNum": "1","lo…"
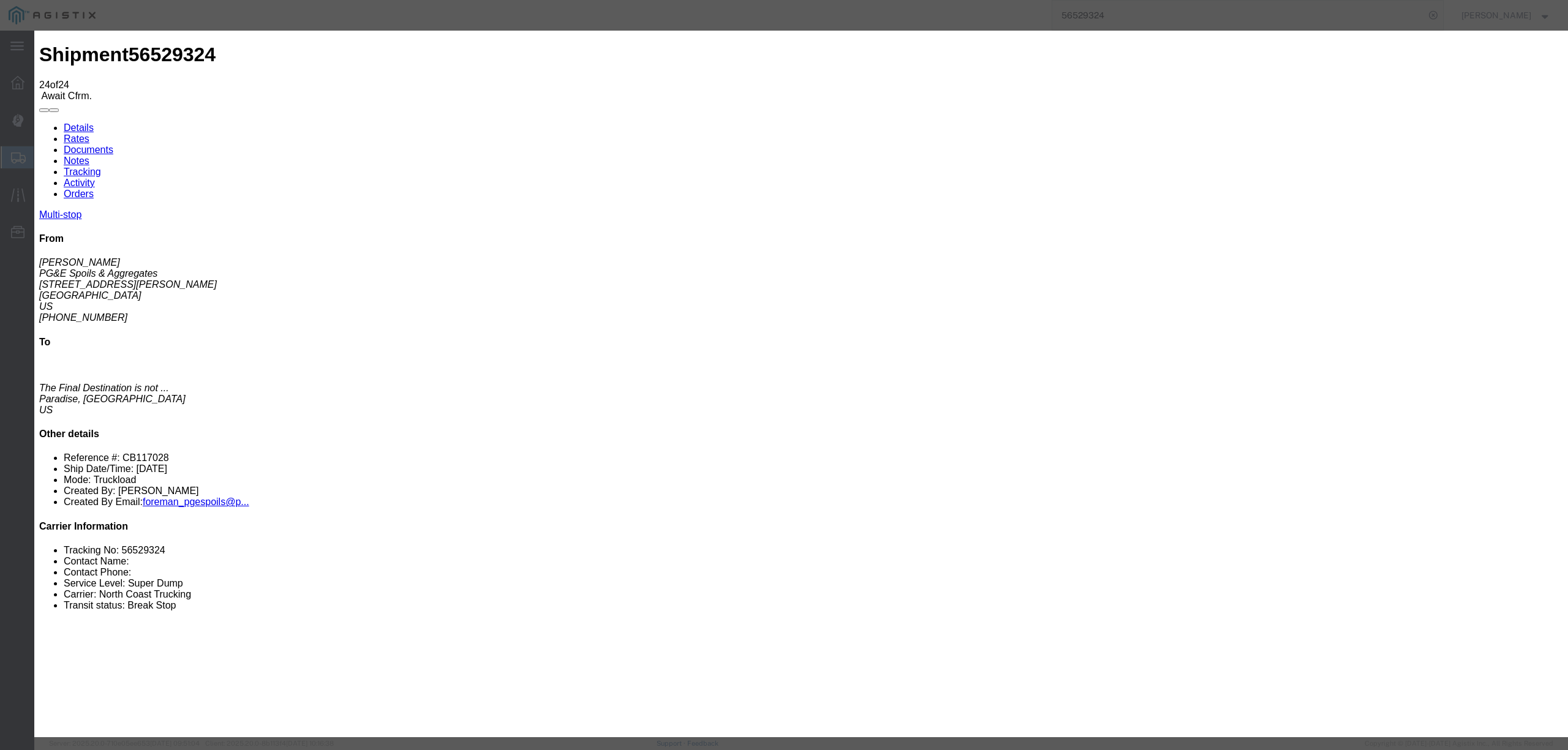
select select "CA"
type input "[GEOGRAPHIC_DATA]"
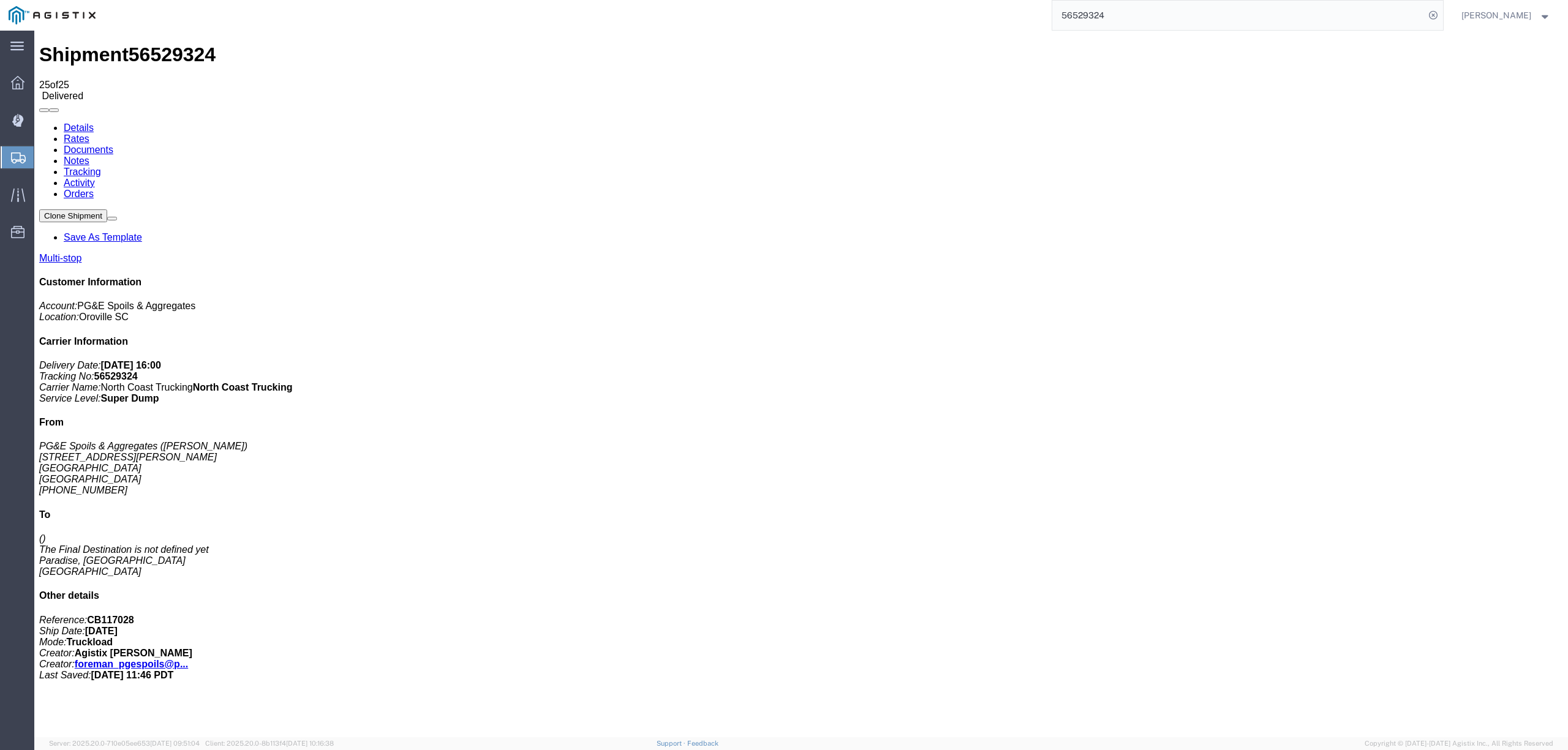
click at [89, 155] on link "Notes" at bounding box center [76, 161] width 26 height 11
click at [64, 155] on link "Notes" at bounding box center [76, 161] width 26 height 11
click at [1064, 15] on form "56529324" at bounding box center [1248, 15] width 392 height 31
click at [1091, 16] on input "56529324" at bounding box center [1239, 15] width 373 height 29
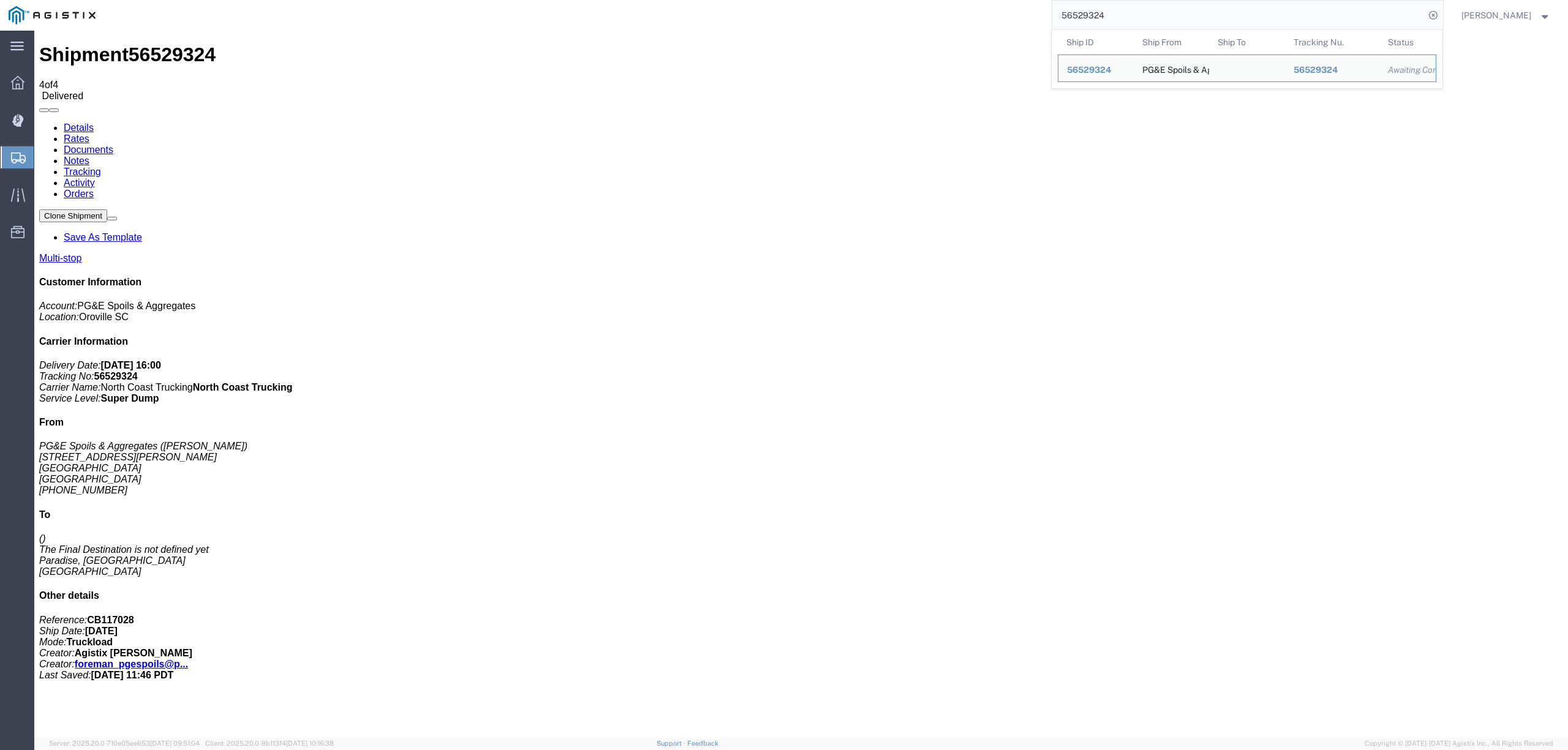
click at [1091, 16] on input "56529324" at bounding box center [1239, 15] width 373 height 29
click at [101, 167] on link "Tracking" at bounding box center [82, 172] width 37 height 11
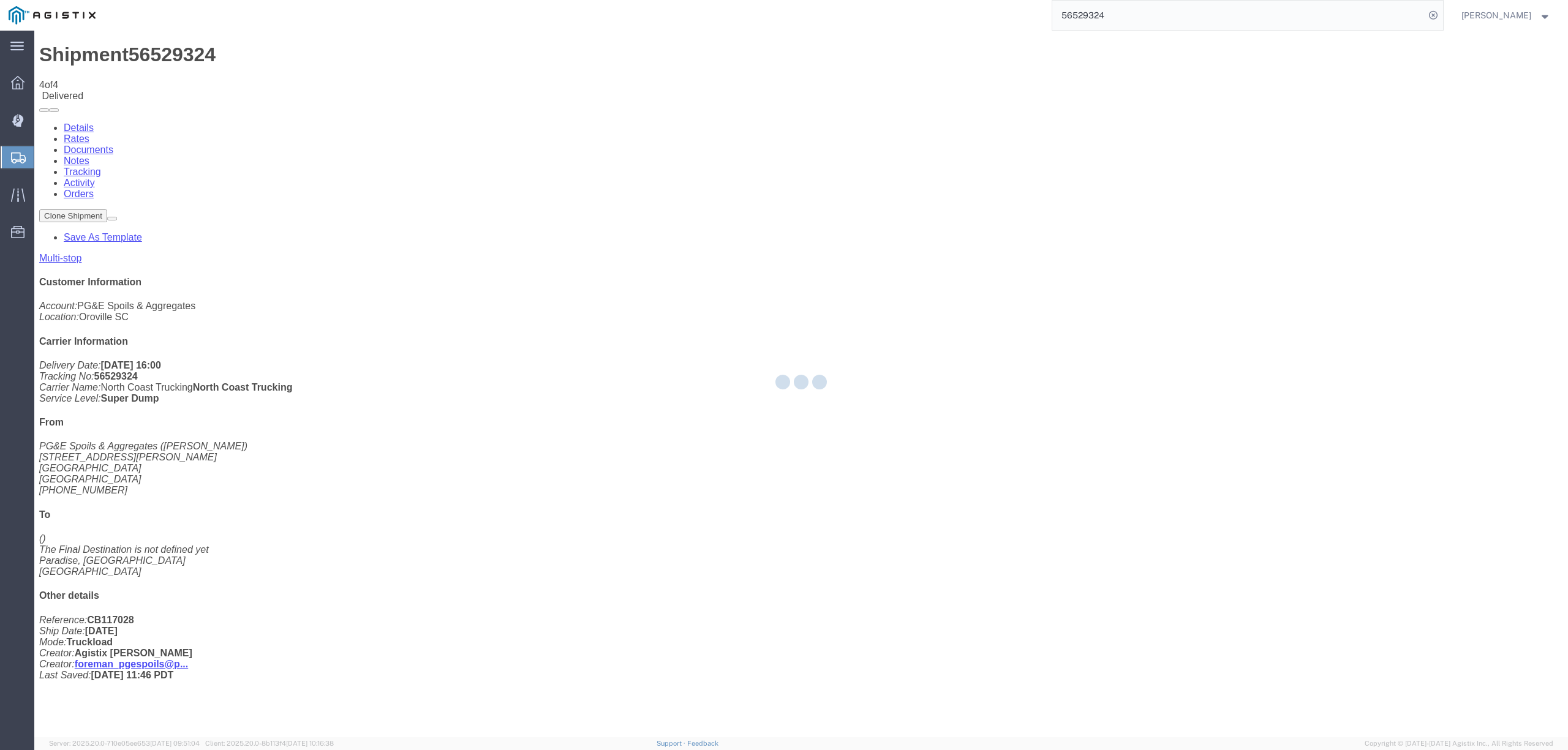
click at [175, 79] on div at bounding box center [801, 384] width 1534 height 706
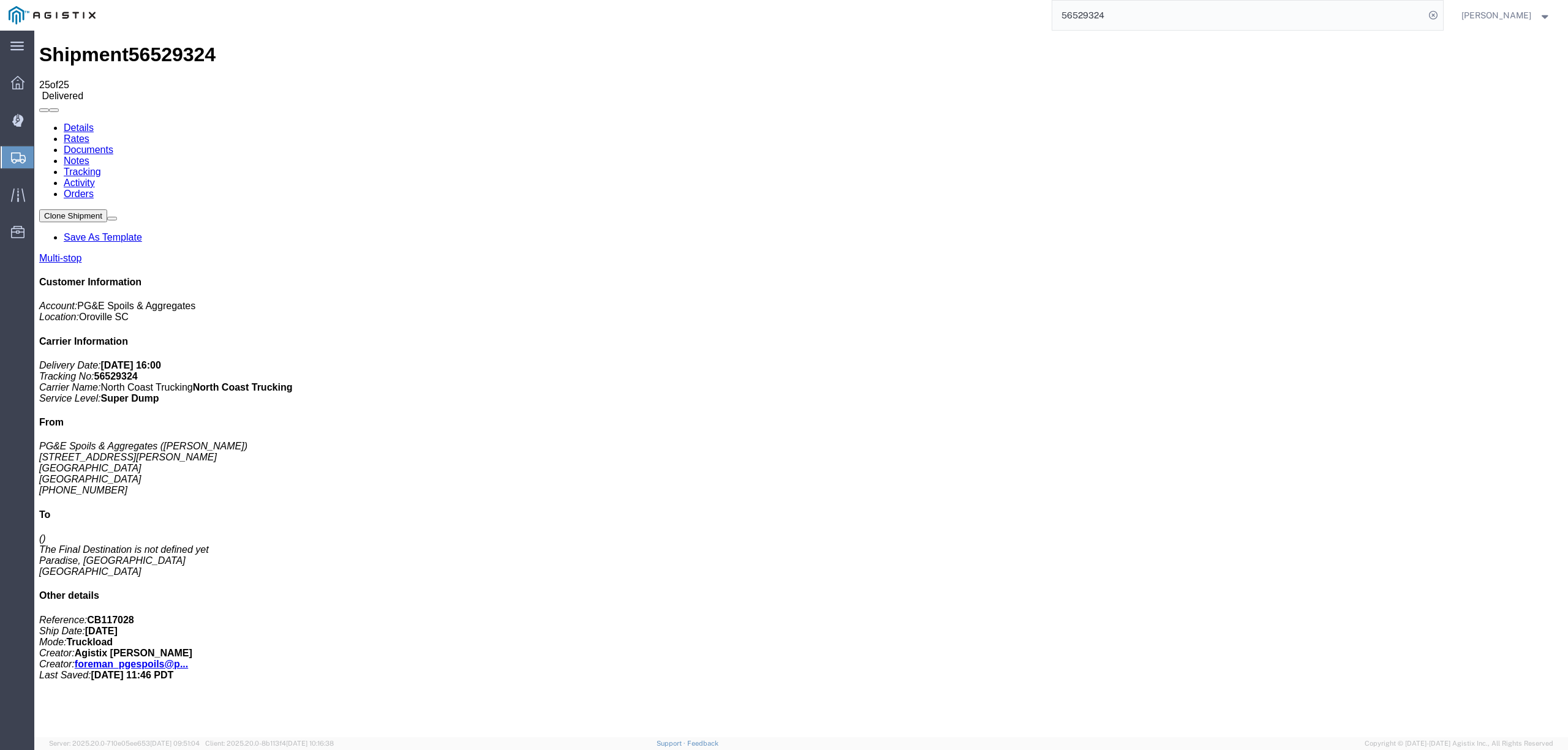
click at [113, 145] on link "Documents" at bounding box center [88, 150] width 49 height 11
click at [1095, 11] on input "56529324" at bounding box center [1239, 15] width 373 height 29
click at [1110, 15] on input "56529324" at bounding box center [1239, 15] width 373 height 29
click at [89, 155] on link "Notes" at bounding box center [76, 161] width 26 height 11
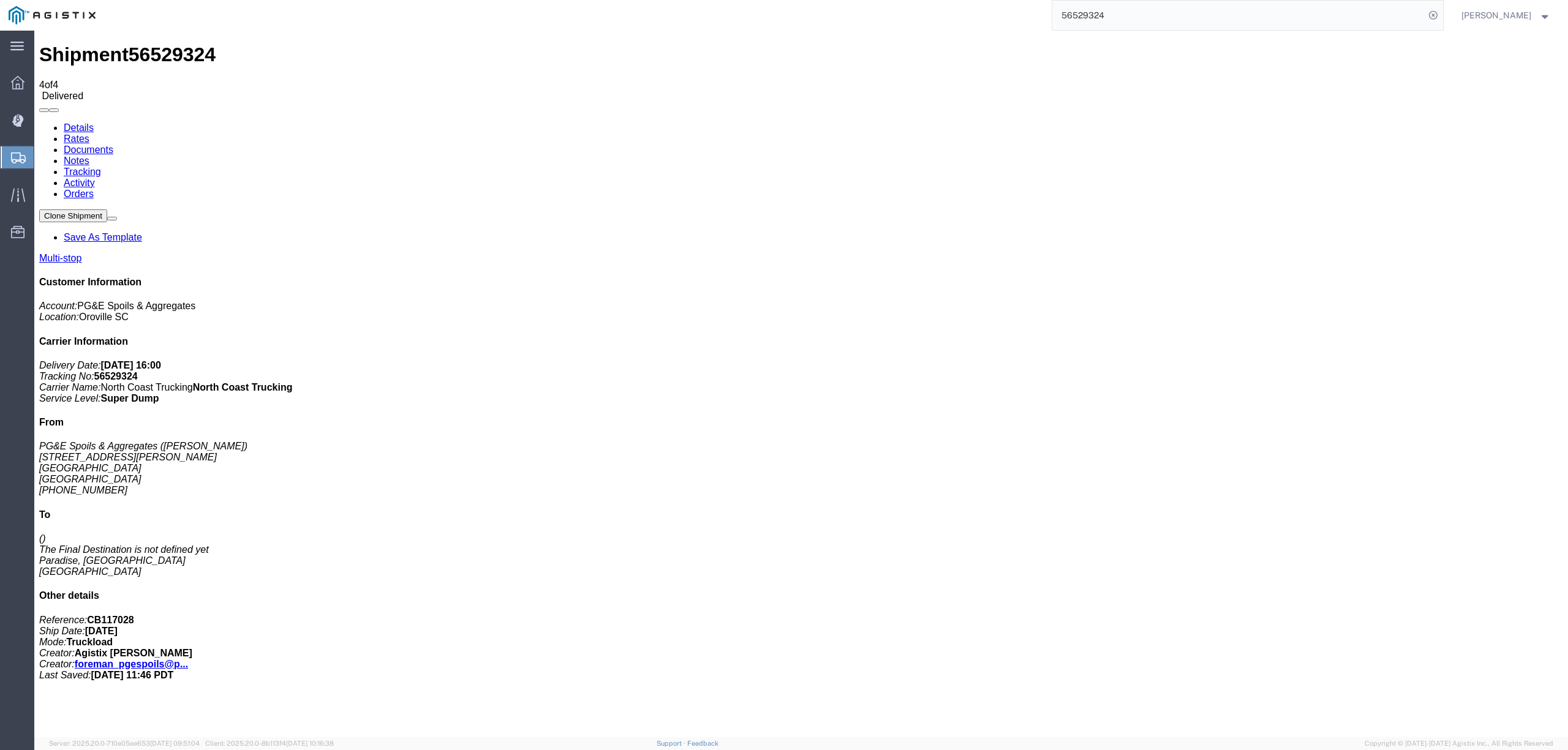
click at [1101, 12] on input "56529324" at bounding box center [1239, 15] width 373 height 29
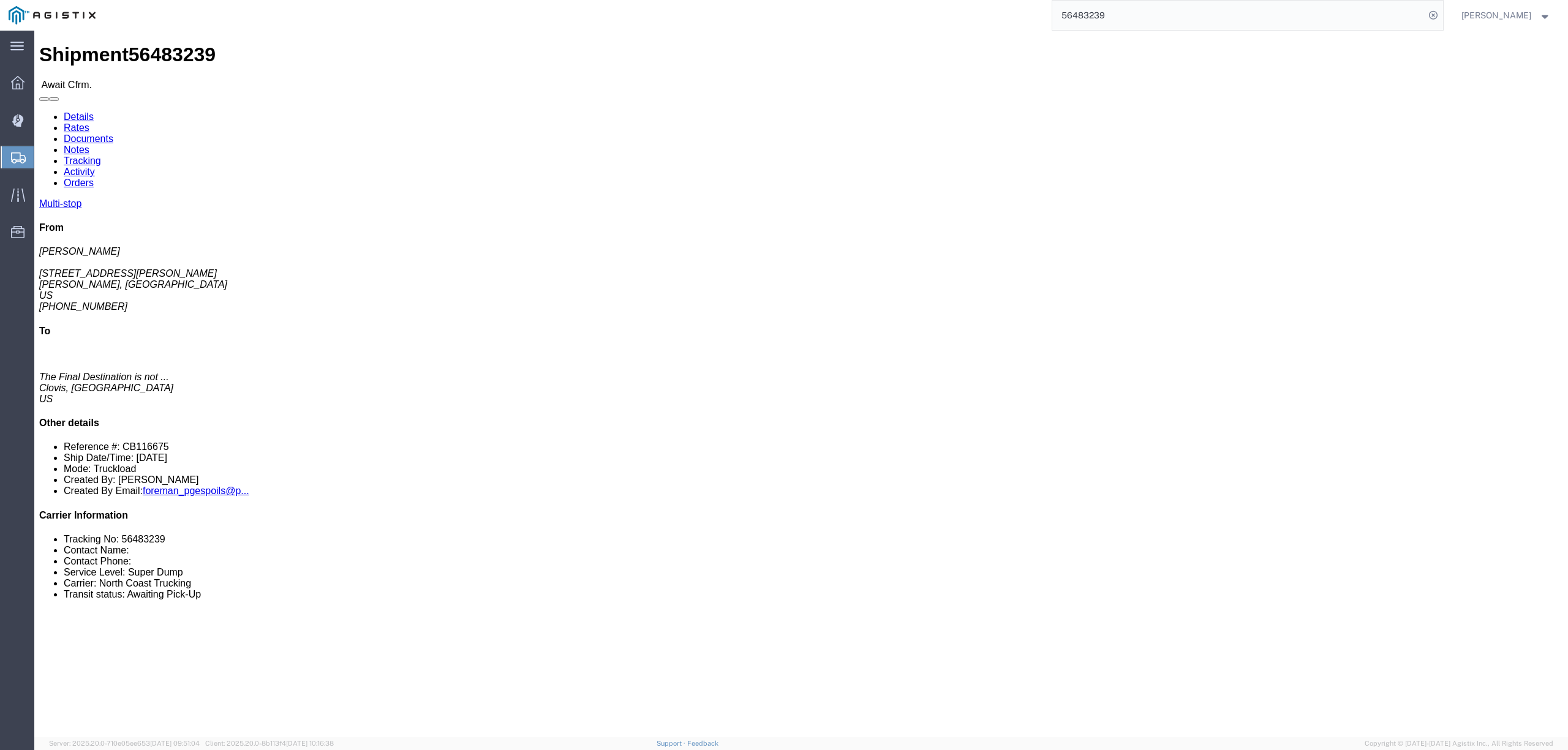
click link "Documents"
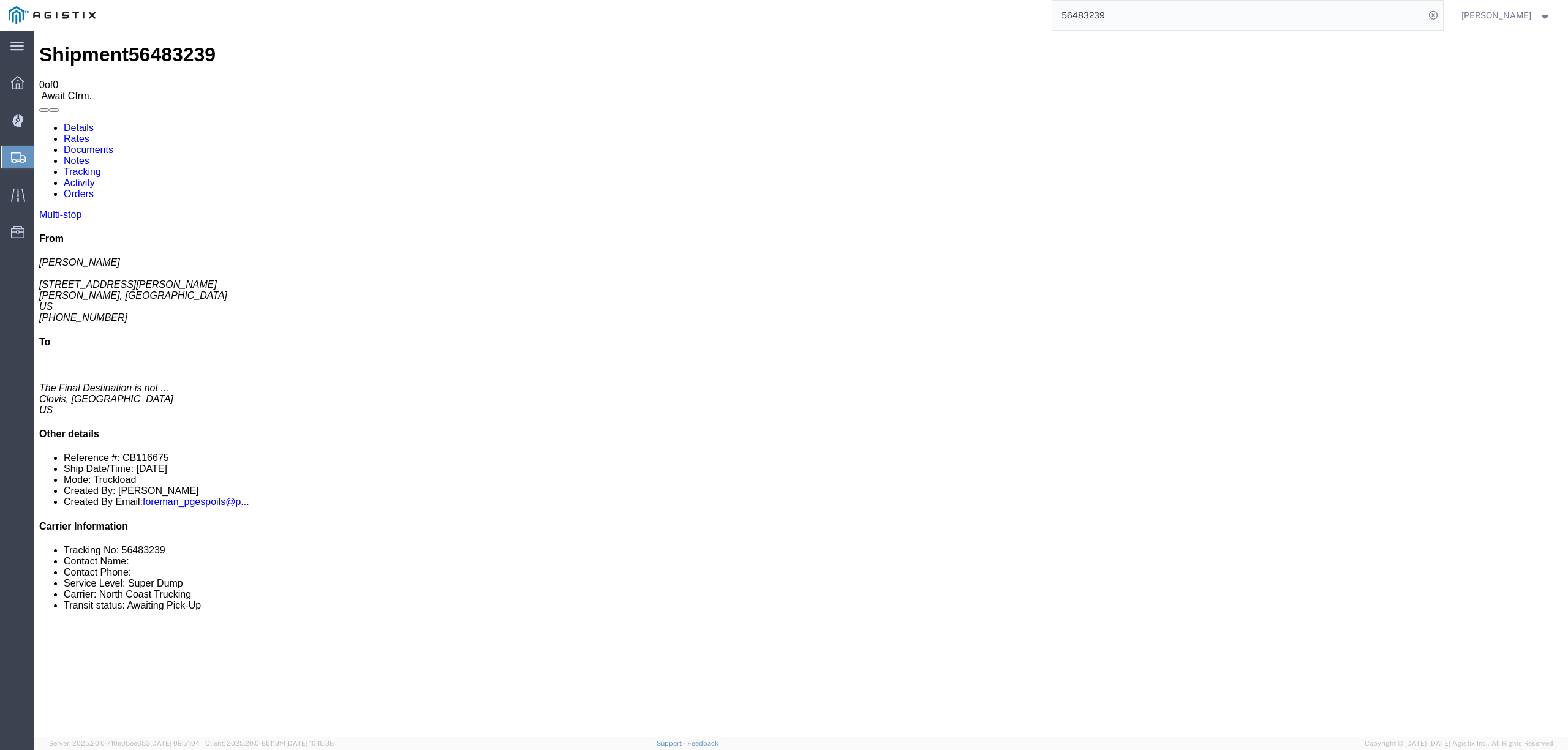
click at [101, 167] on link "Tracking" at bounding box center [82, 172] width 37 height 11
click at [93, 123] on link "Details" at bounding box center [79, 128] width 30 height 11
click at [1100, 15] on input "56483239" at bounding box center [1239, 15] width 373 height 29
click link "Notes"
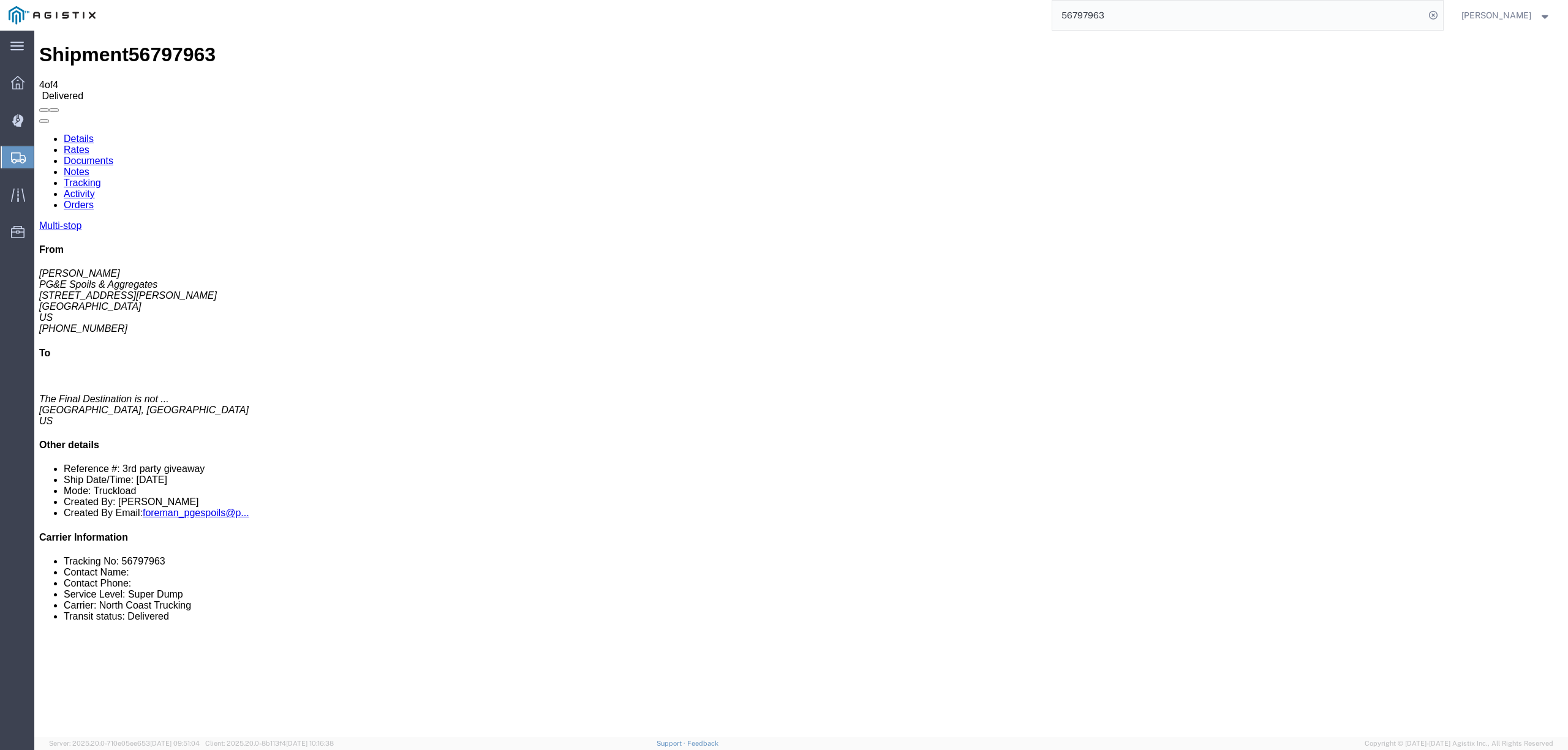
click at [1086, 9] on input "56797963" at bounding box center [1239, 15] width 373 height 29
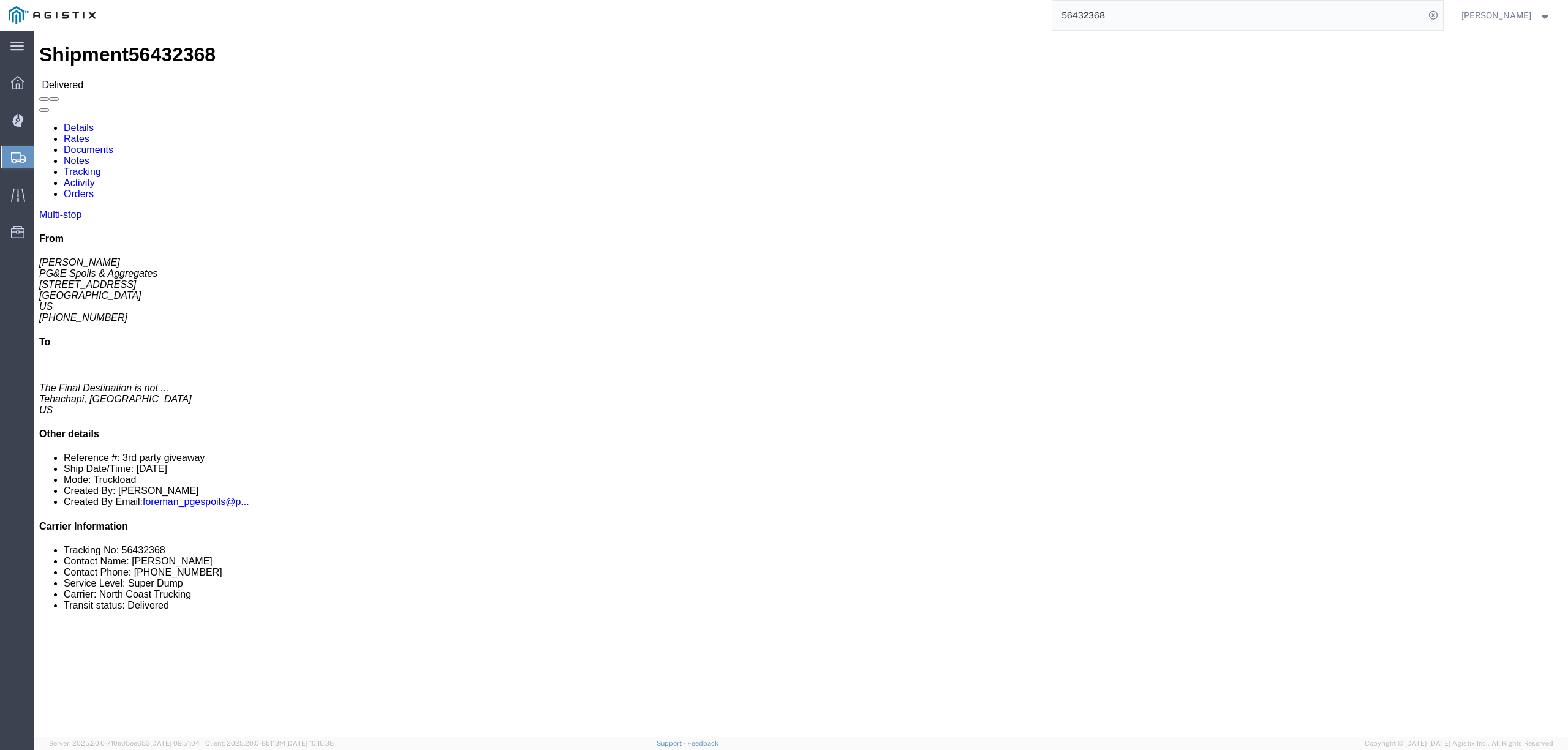
click link "Notes"
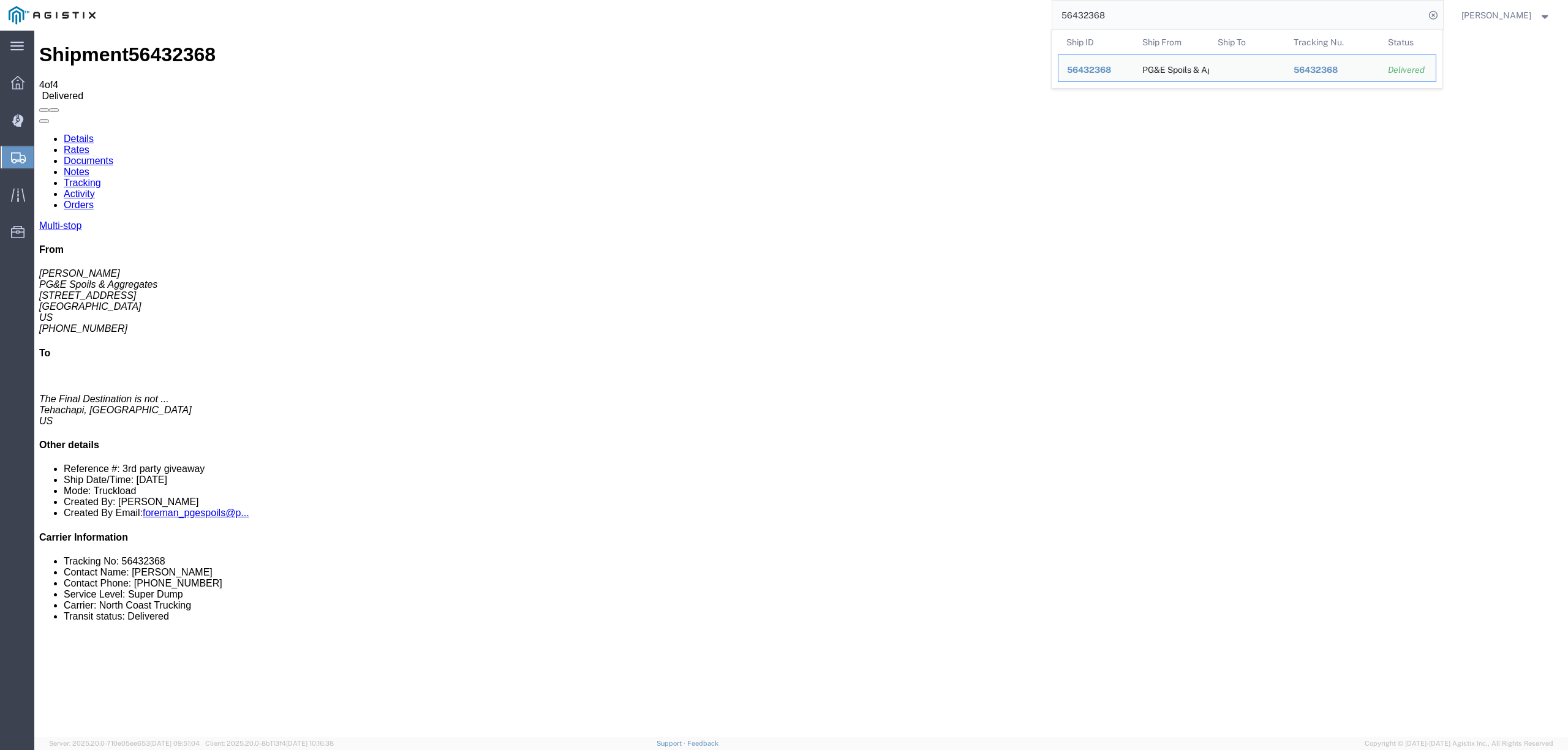
click at [1108, 11] on input "56432368" at bounding box center [1239, 15] width 373 height 29
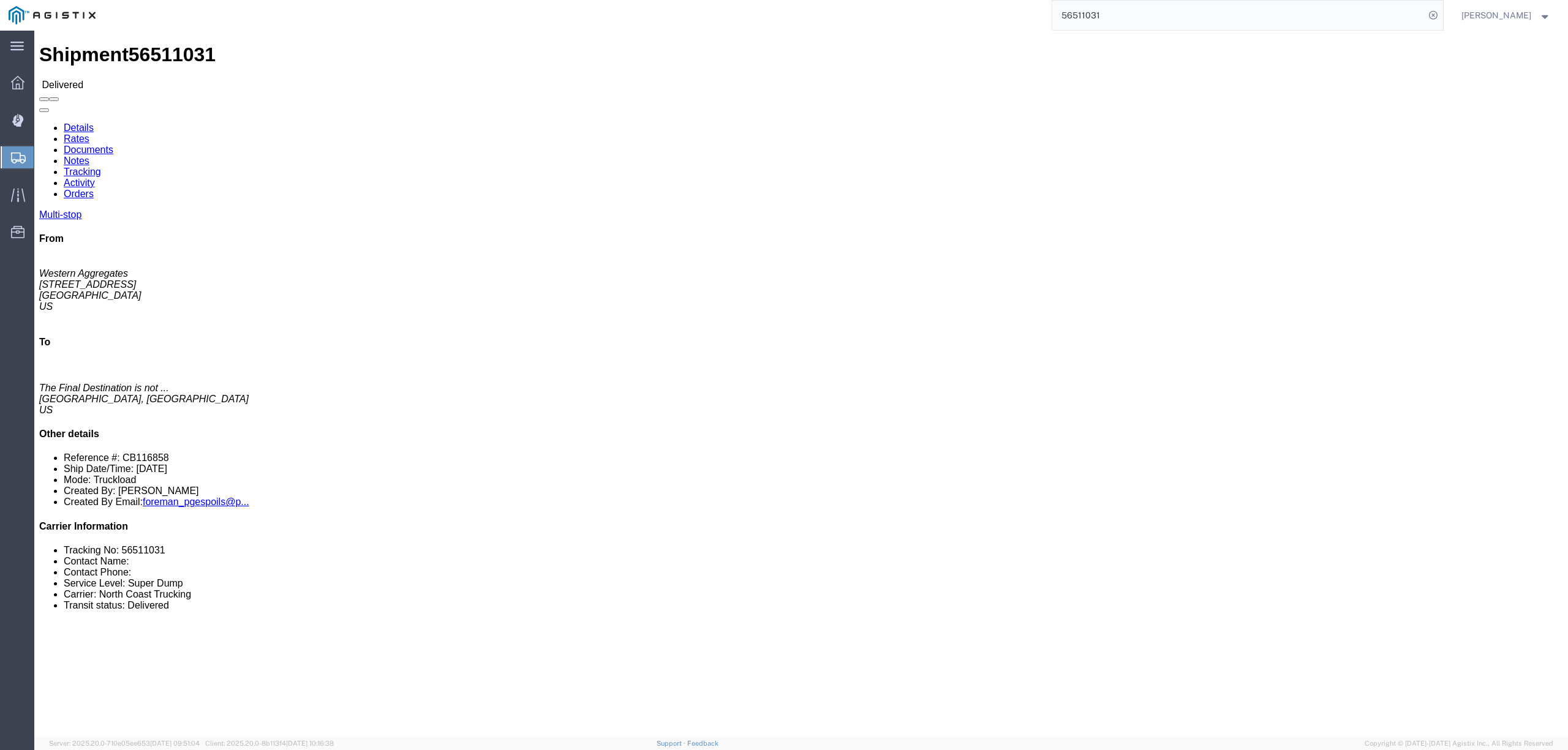
click link "Notes"
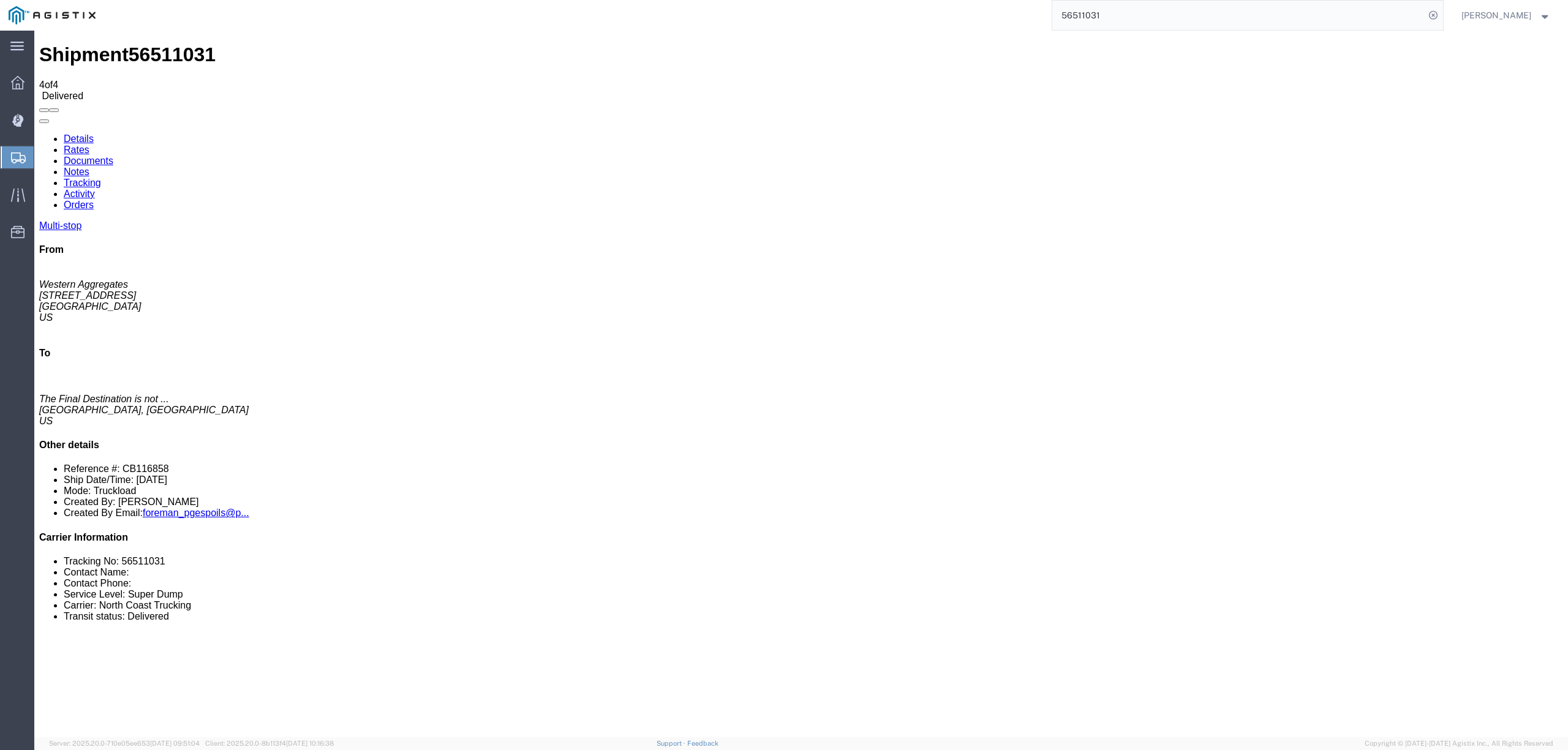
click at [1115, 21] on input "56511031" at bounding box center [1239, 15] width 373 height 29
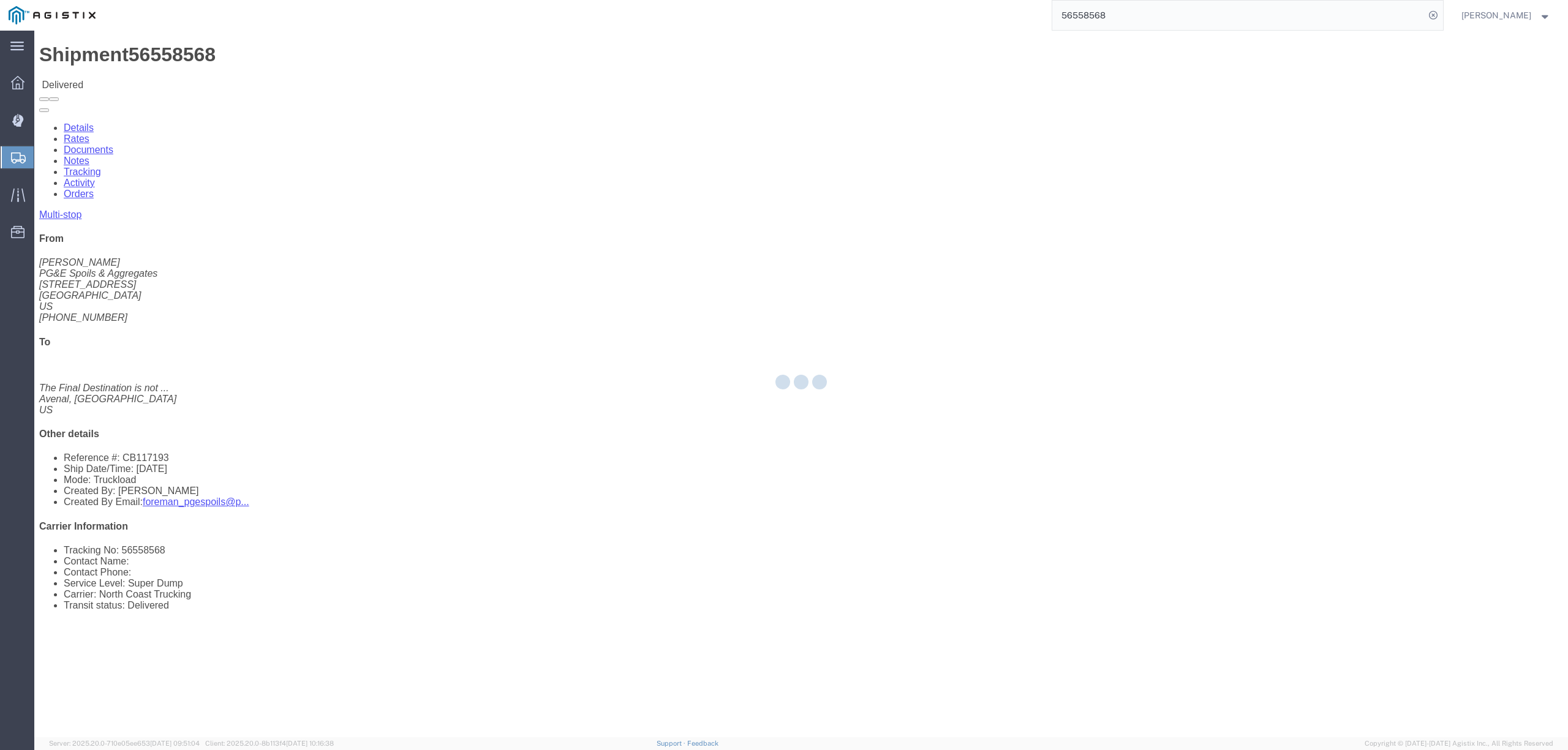
click at [235, 77] on div at bounding box center [801, 384] width 1534 height 706
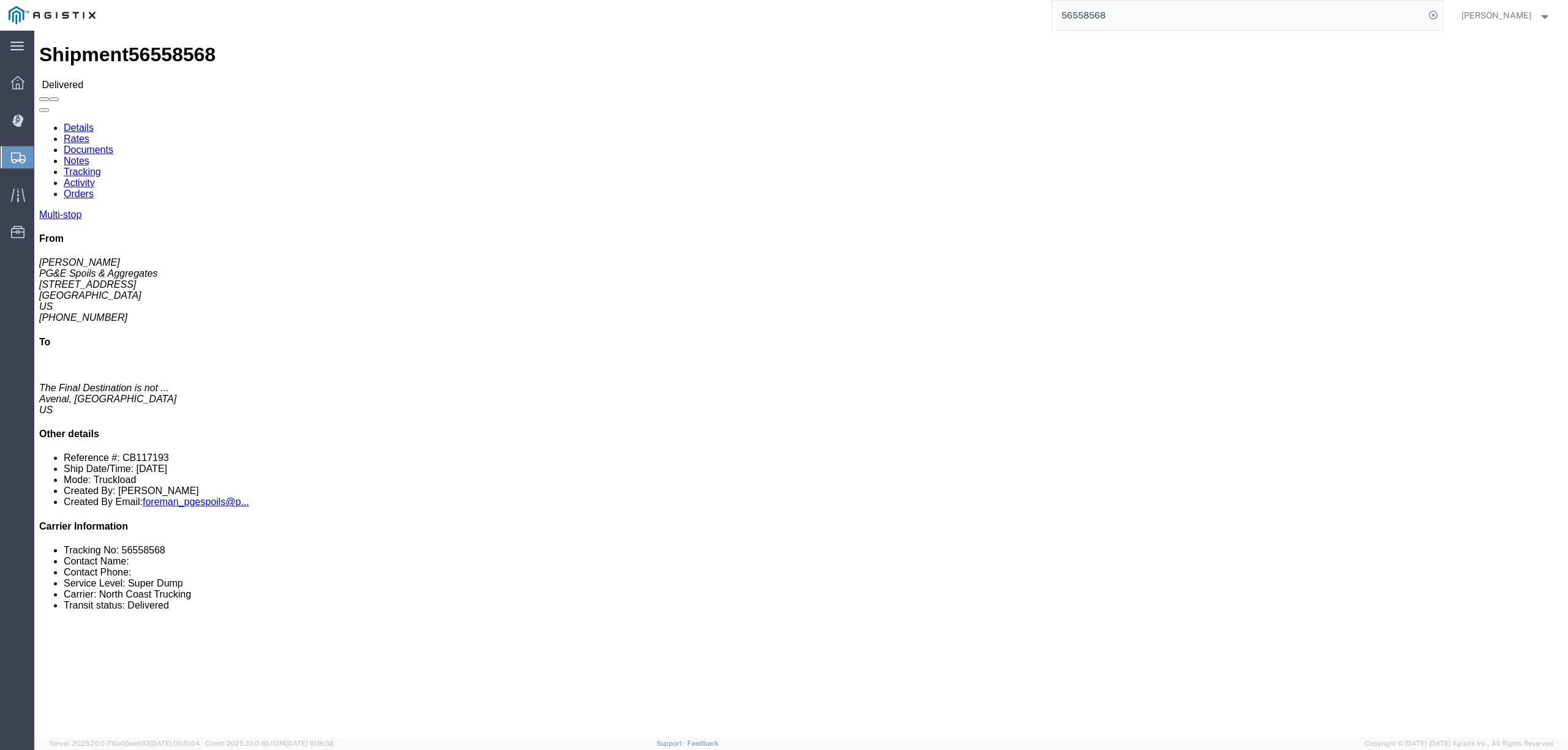
click link "Notes"
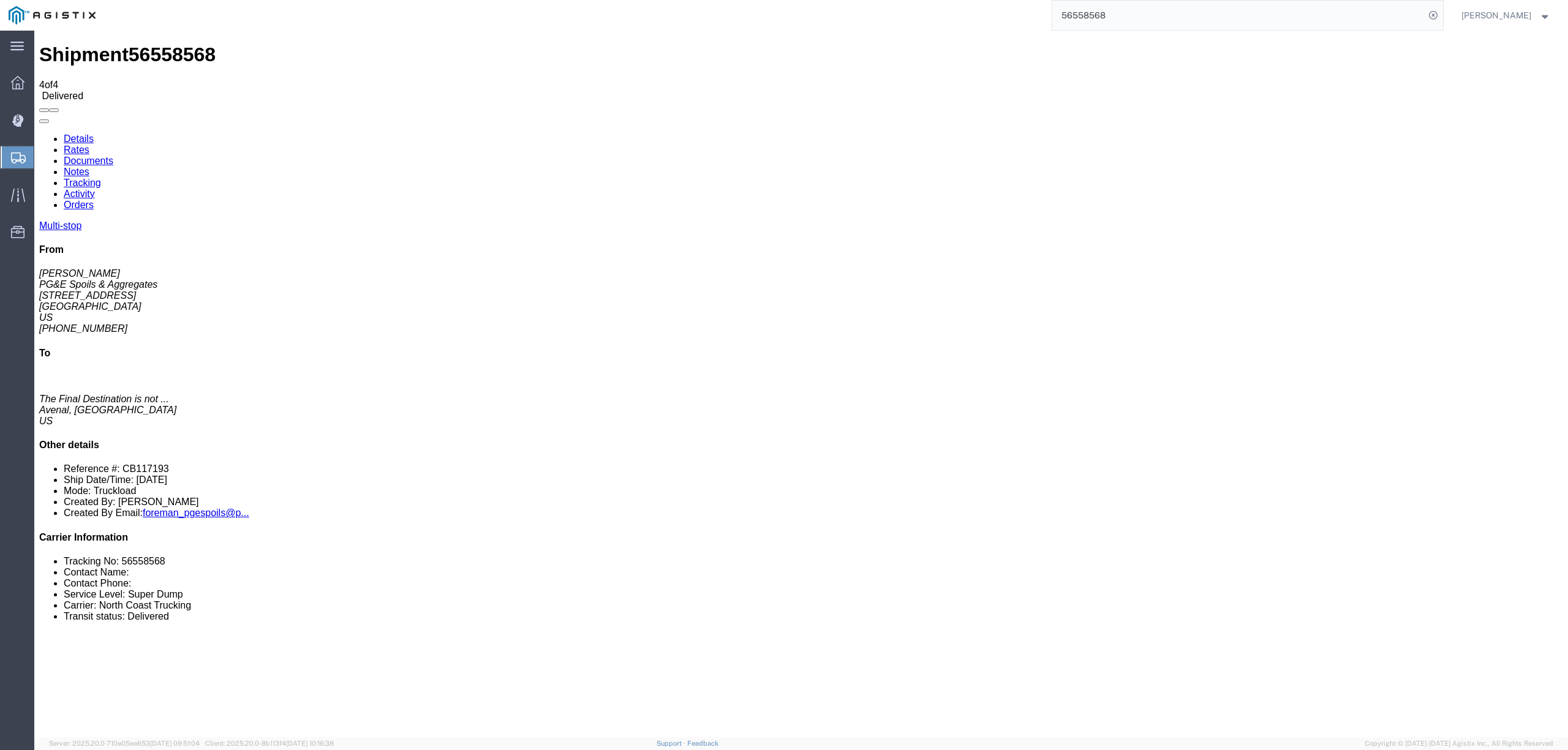
click at [1091, 7] on input "56558568" at bounding box center [1239, 15] width 373 height 29
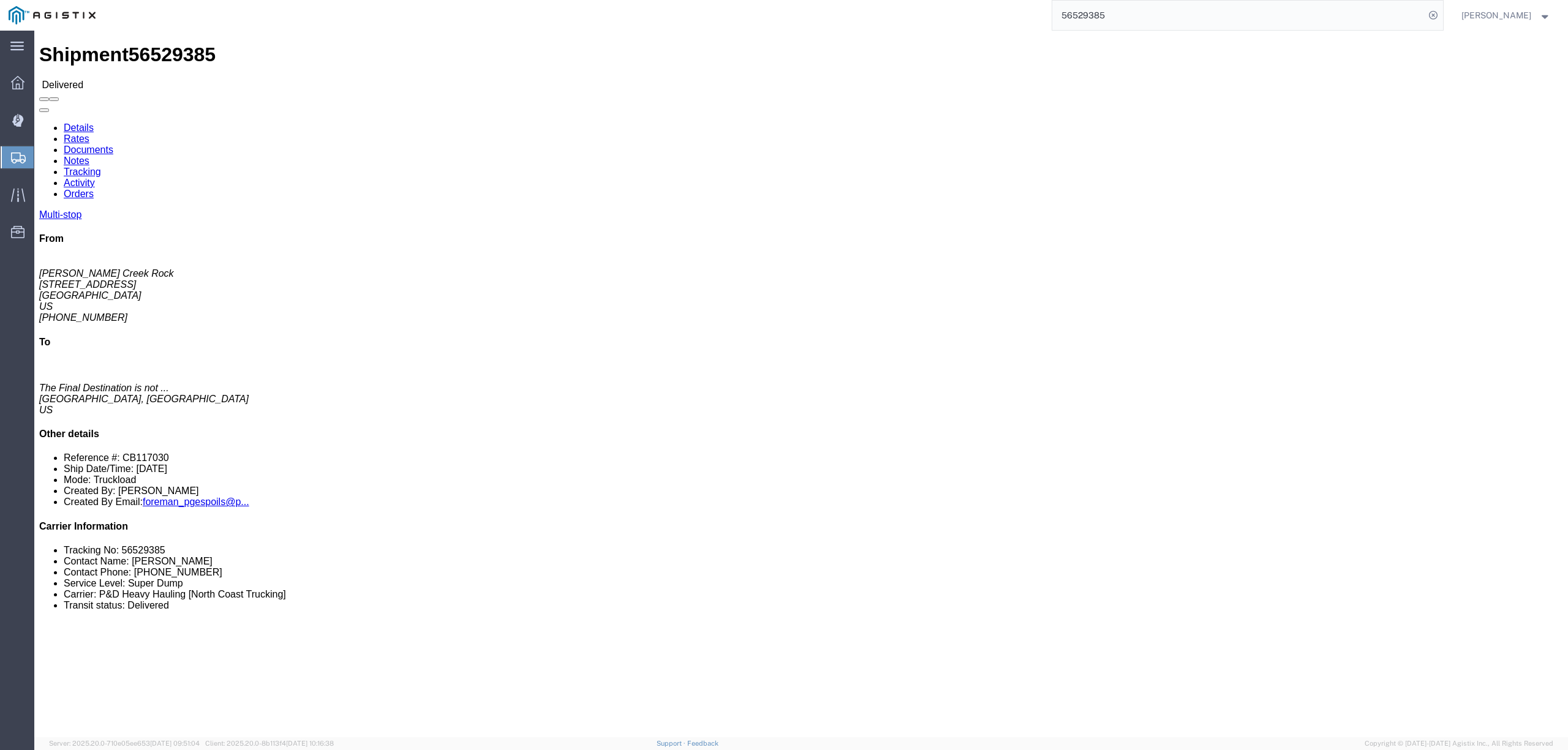
click link "Notes"
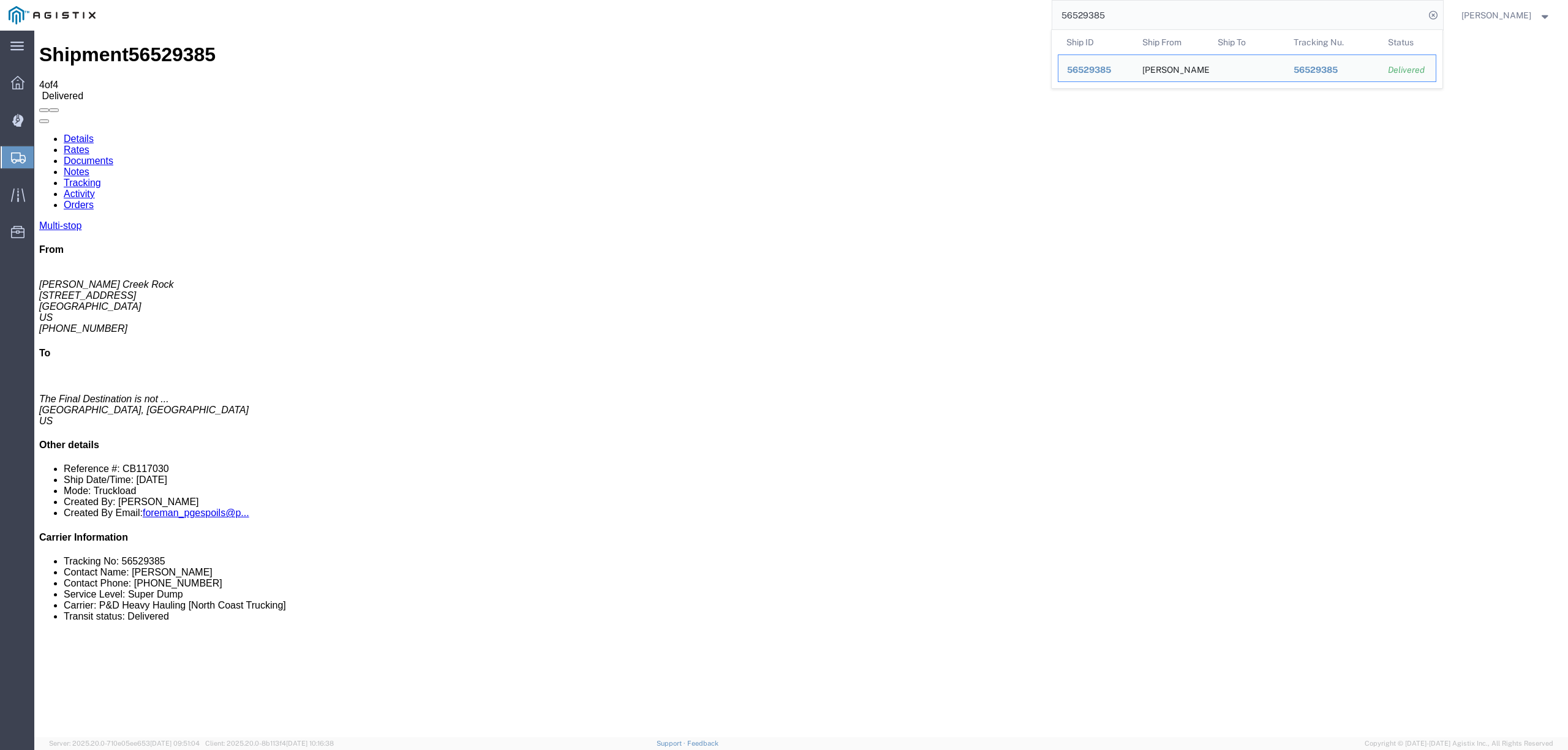
click at [1091, 15] on input "56529385" at bounding box center [1239, 15] width 373 height 29
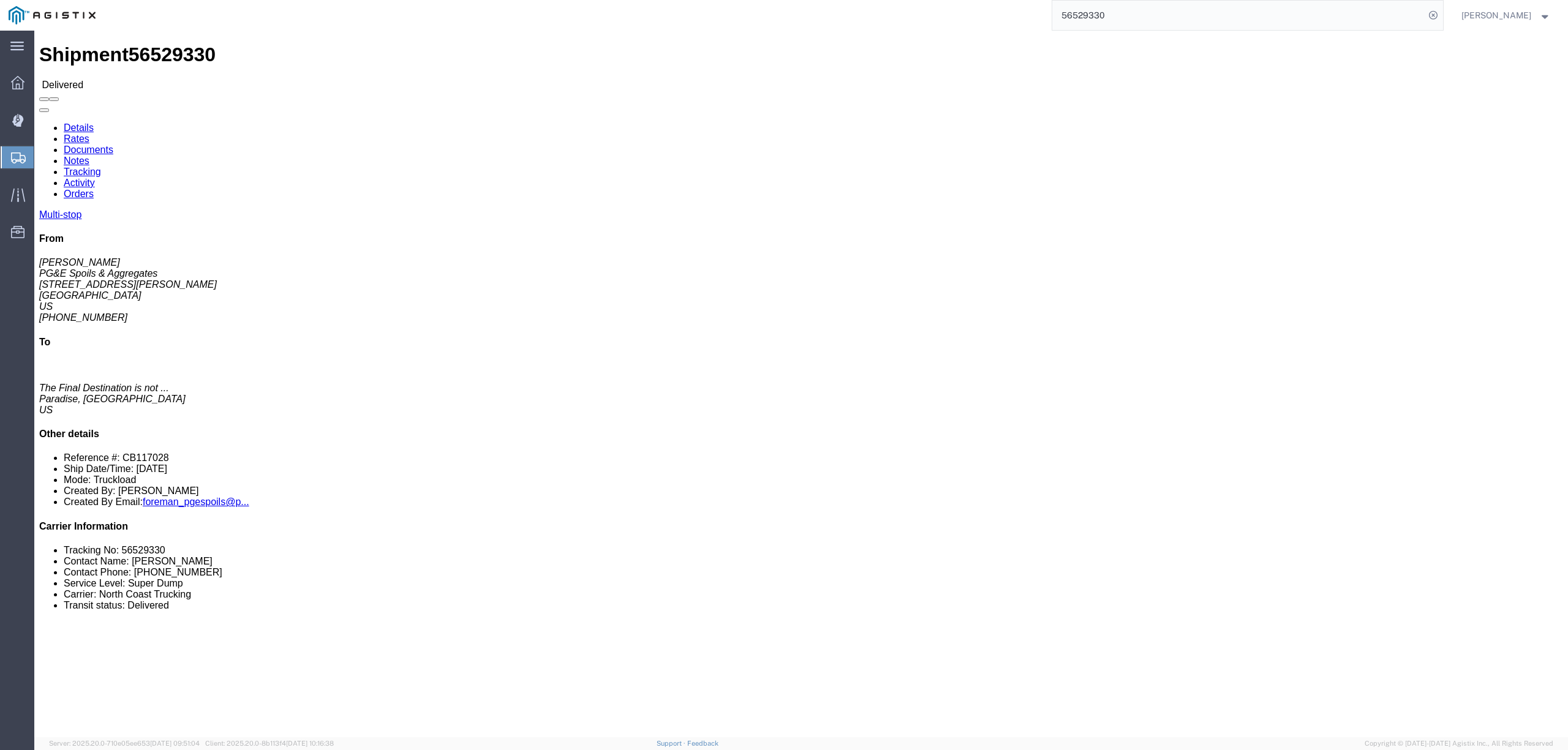
click link "Notes"
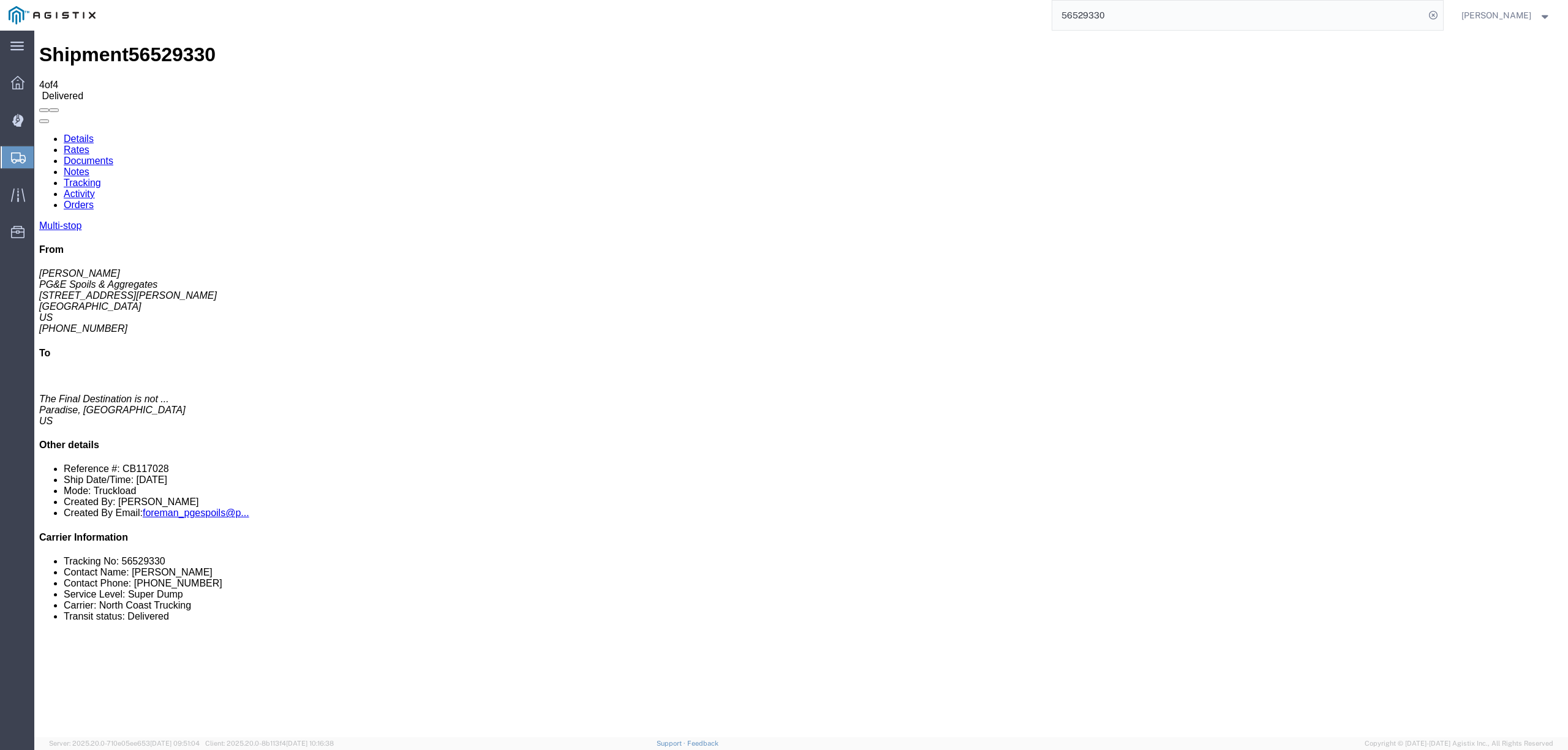
click at [1089, 15] on input "56529330" at bounding box center [1239, 15] width 373 height 29
type input "56529324"
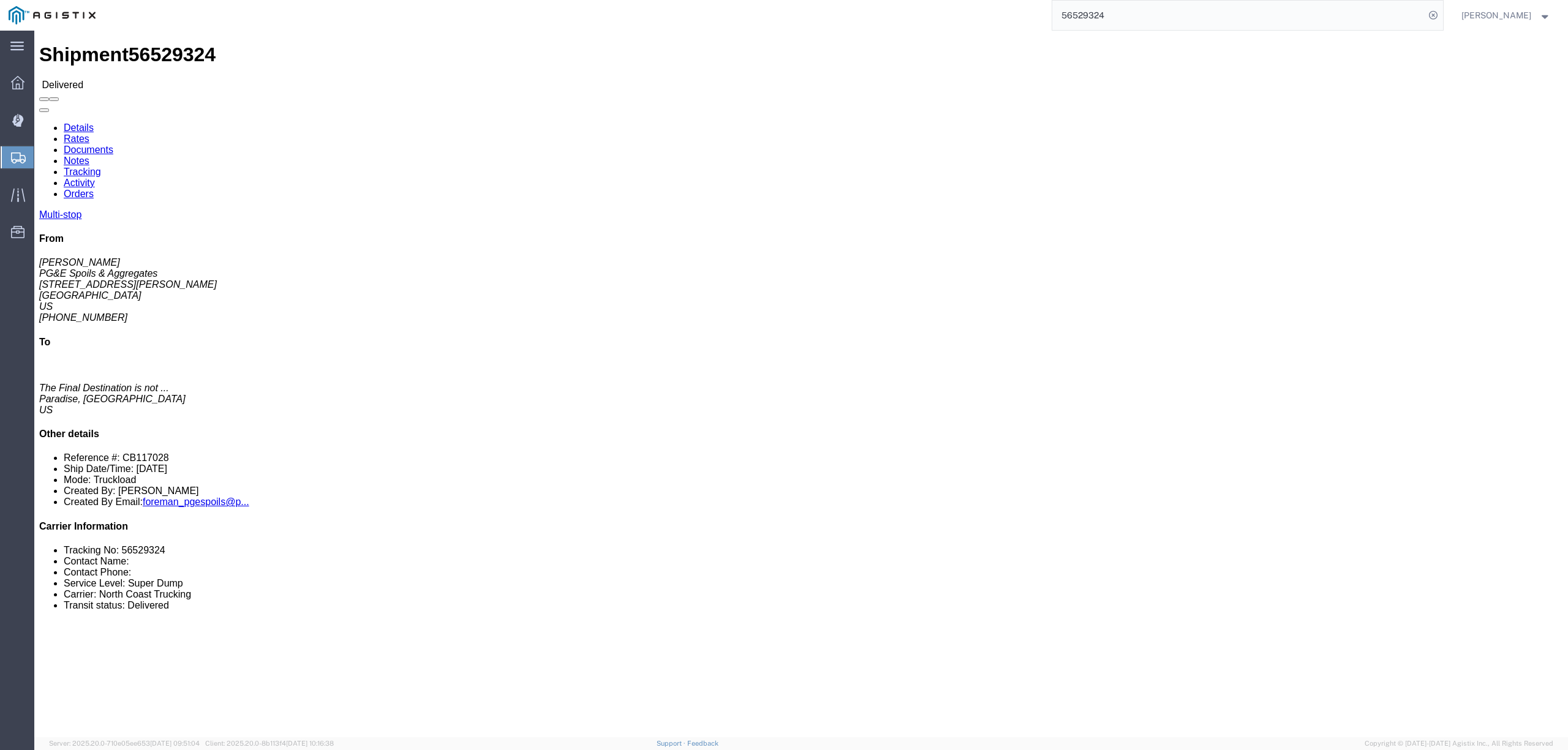
click link "Notes"
